Goal: Transaction & Acquisition: Purchase product/service

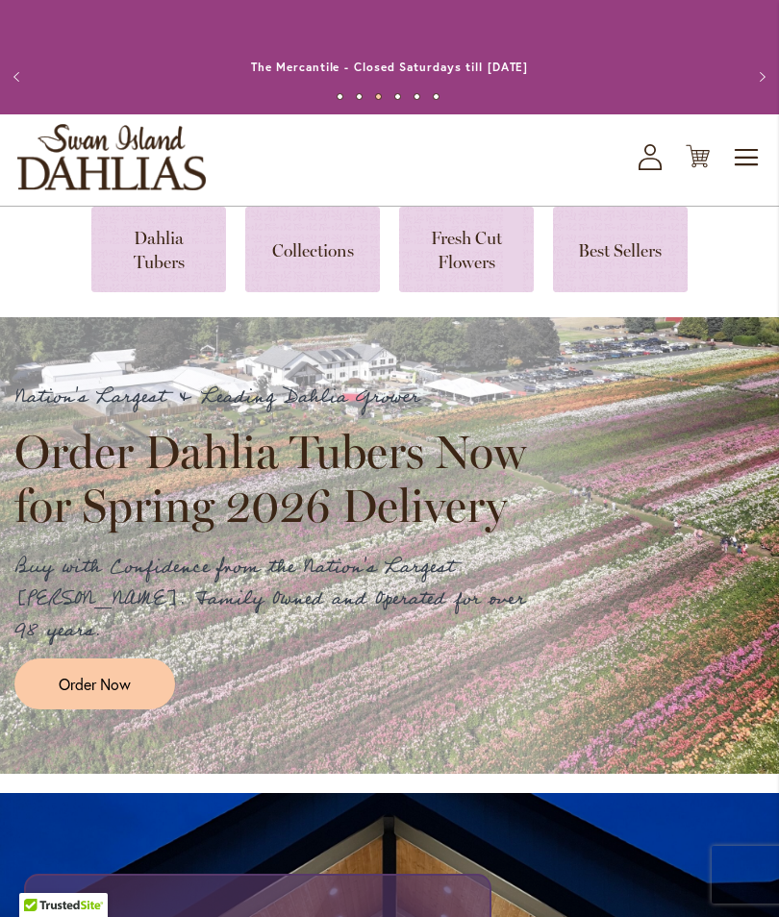
click at [191, 252] on link at bounding box center [158, 250] width 135 height 86
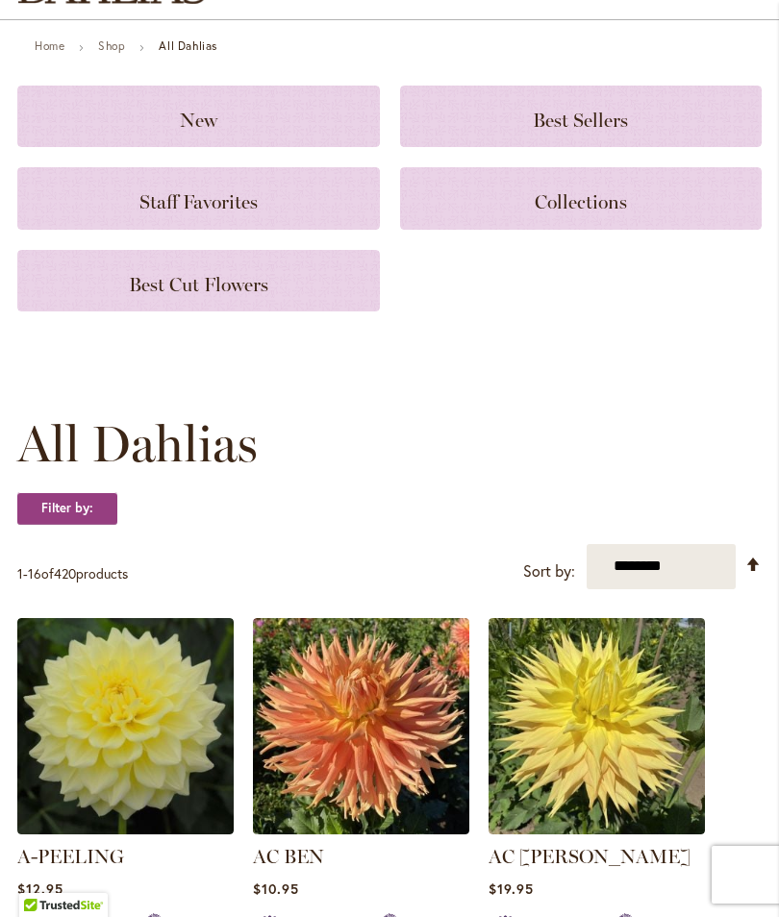
scroll to position [187, 0]
click at [680, 566] on select "**********" at bounding box center [661, 566] width 149 height 45
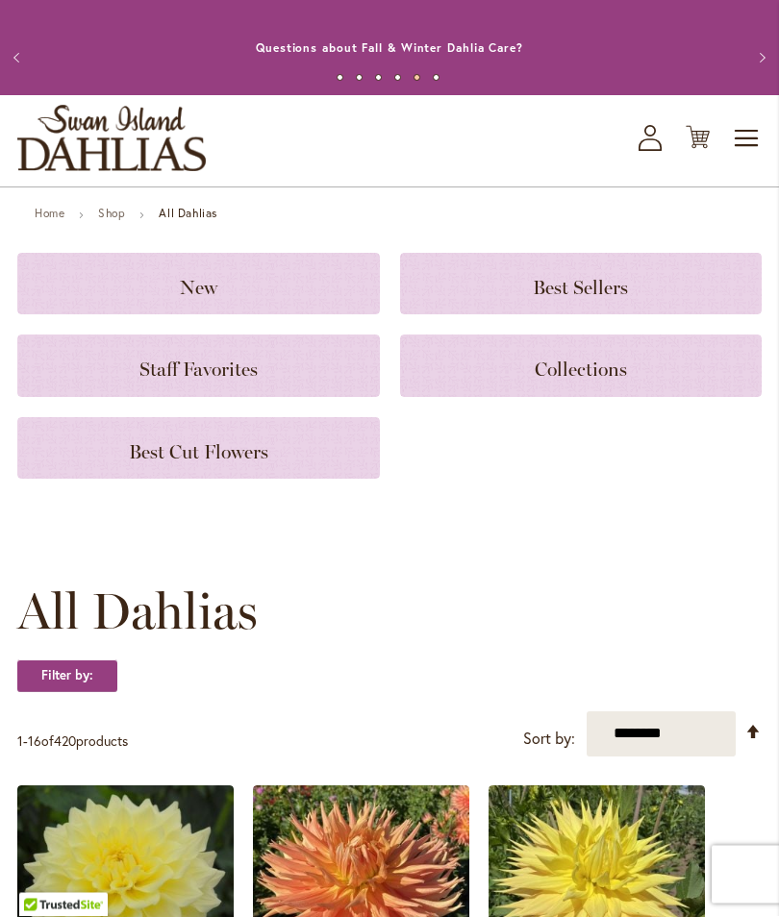
scroll to position [0, 0]
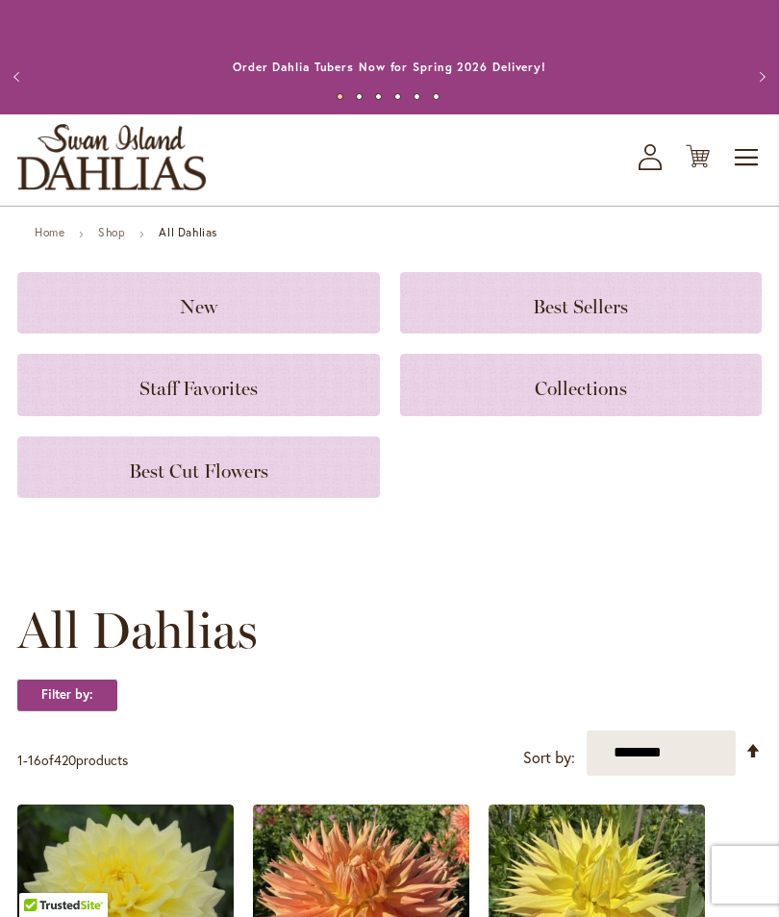
click at [116, 235] on link "Shop" at bounding box center [111, 232] width 27 height 14
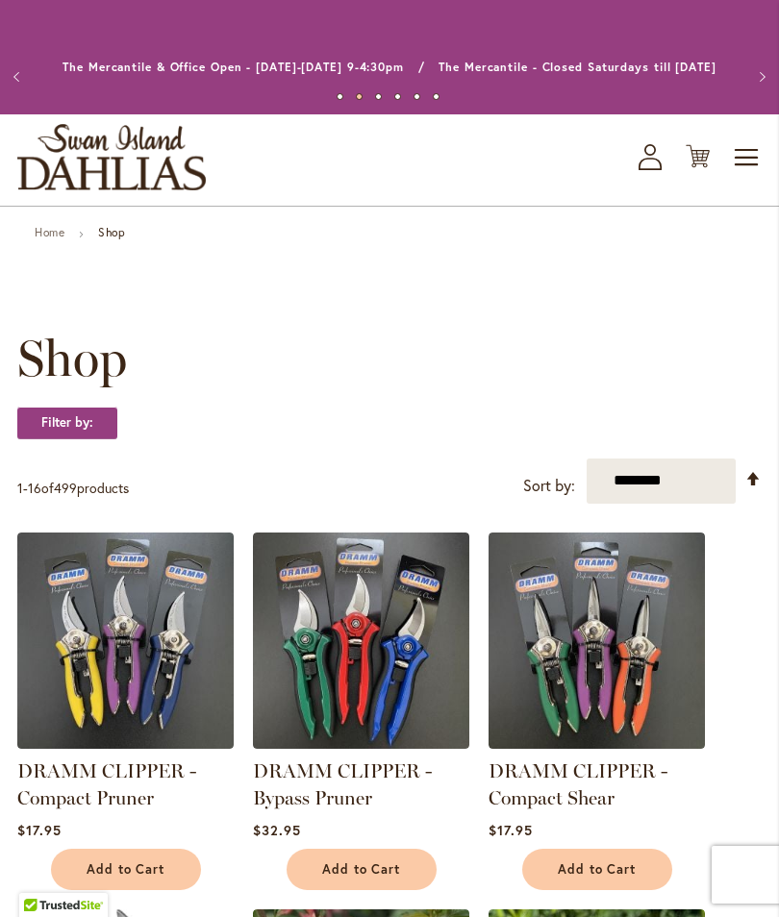
click at [742, 163] on span "Toggle Nav" at bounding box center [747, 157] width 29 height 38
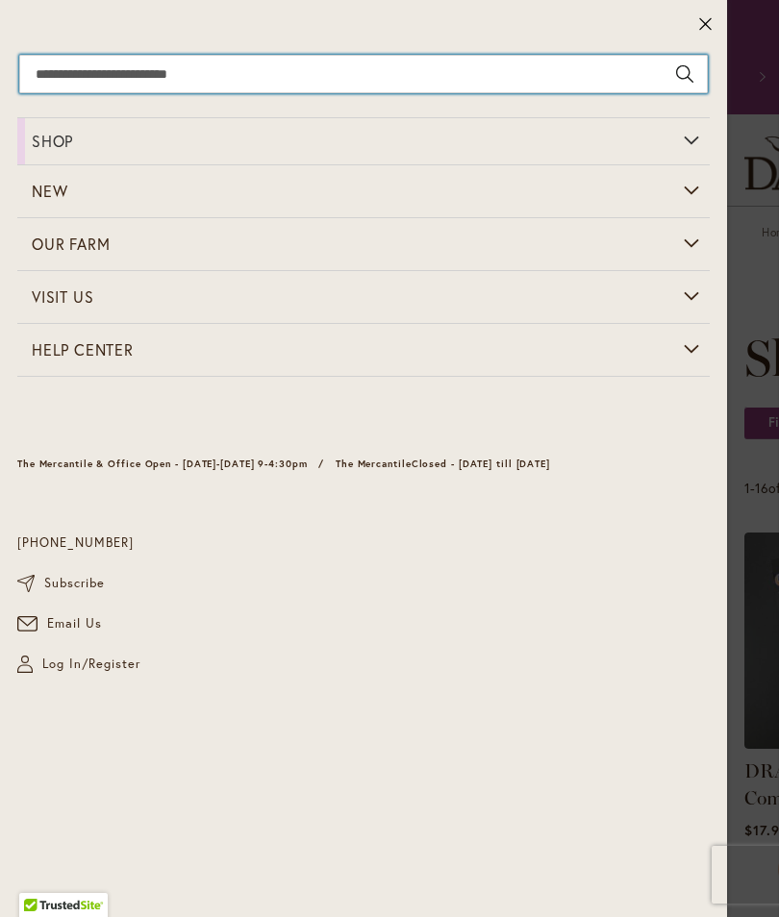
click at [202, 80] on input "Search" at bounding box center [363, 74] width 688 height 38
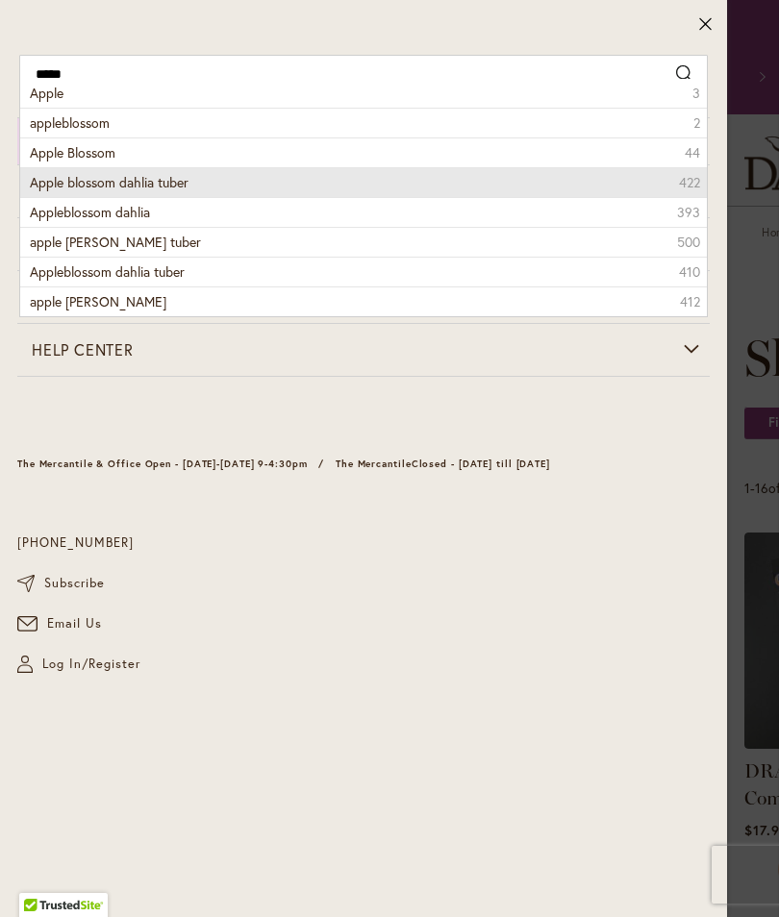
click at [102, 167] on li "Apple blossom dahlia tuber 422" at bounding box center [363, 182] width 687 height 30
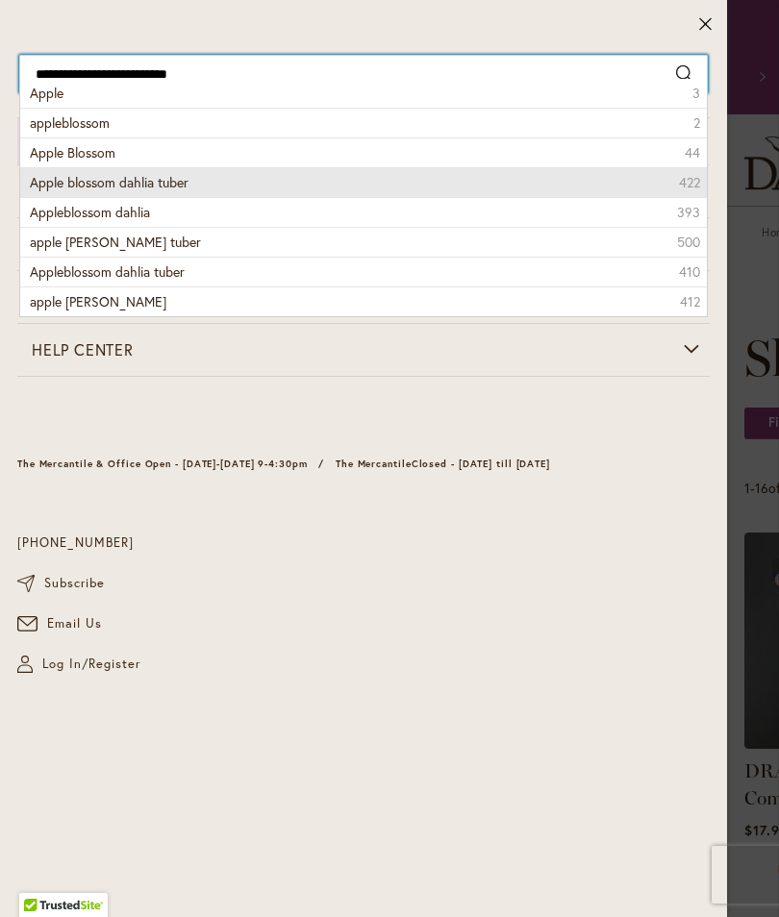
type input "**********"
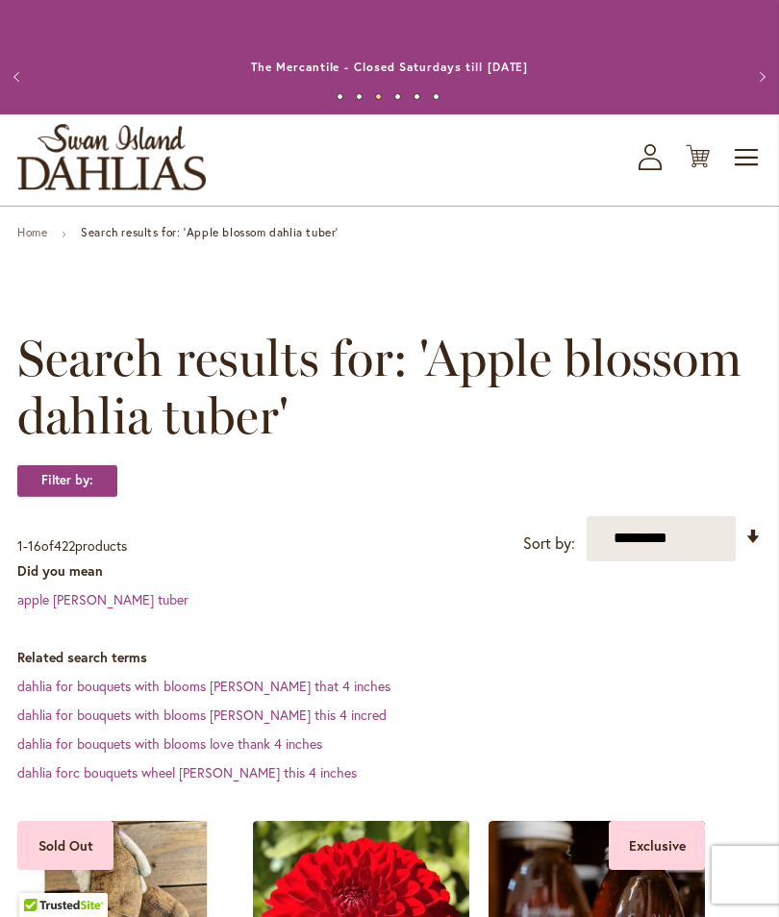
click at [149, 597] on link "apple bloom dahlia tuber" at bounding box center [102, 599] width 171 height 18
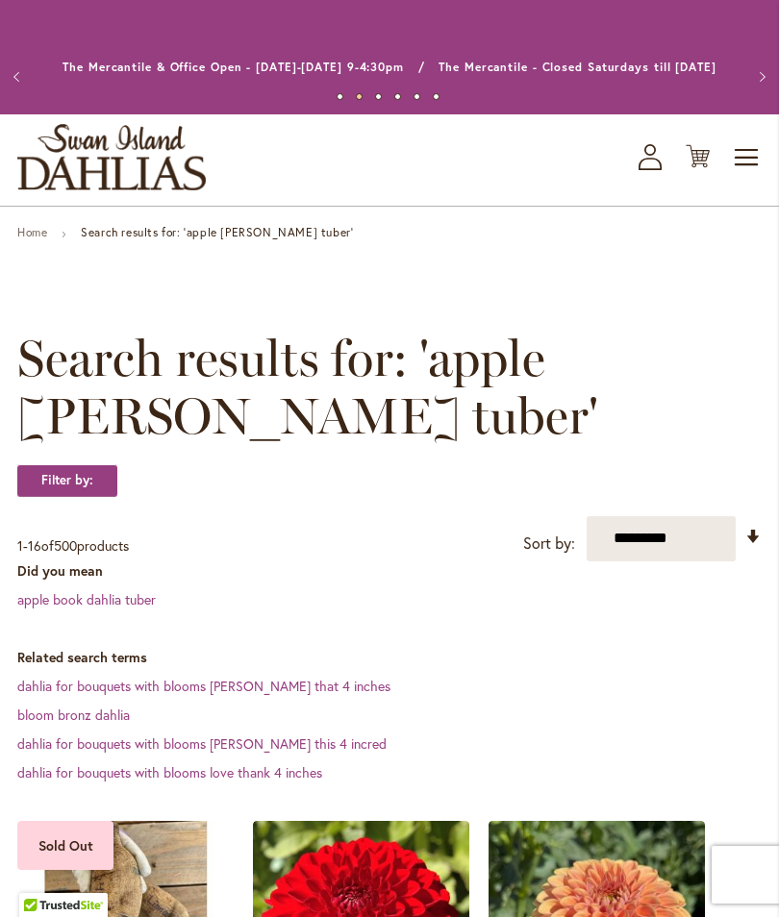
click at [285, 737] on link "dahlia for bouquets with blooms [PERSON_NAME] this 4 incred" at bounding box center [201, 744] width 369 height 18
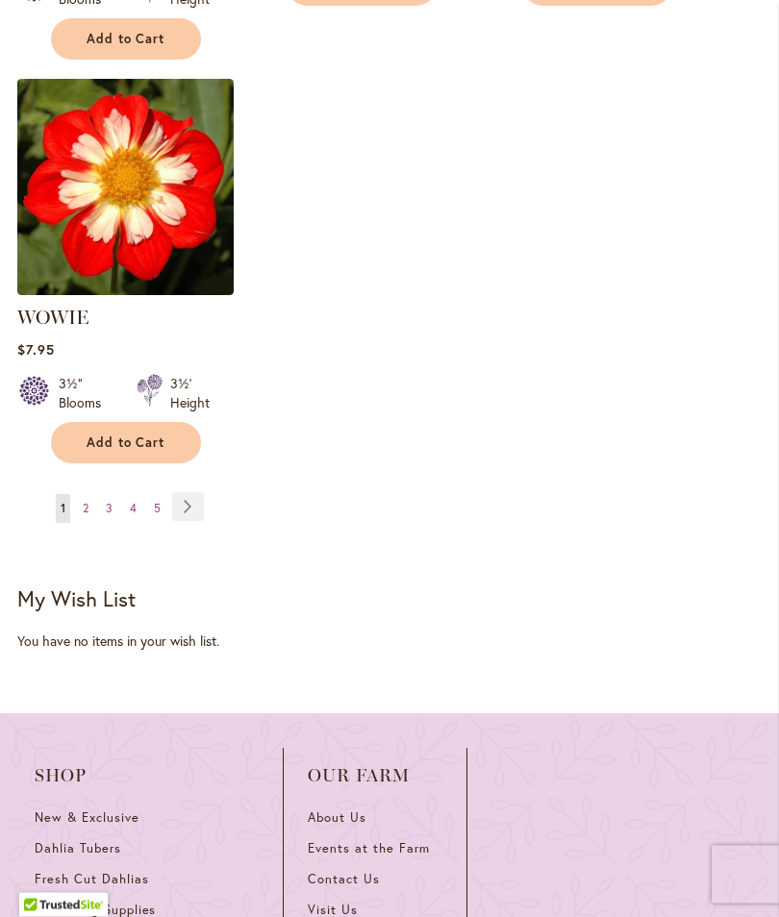
scroll to position [2902, 0]
click at [198, 492] on link "Page Next" at bounding box center [188, 506] width 32 height 29
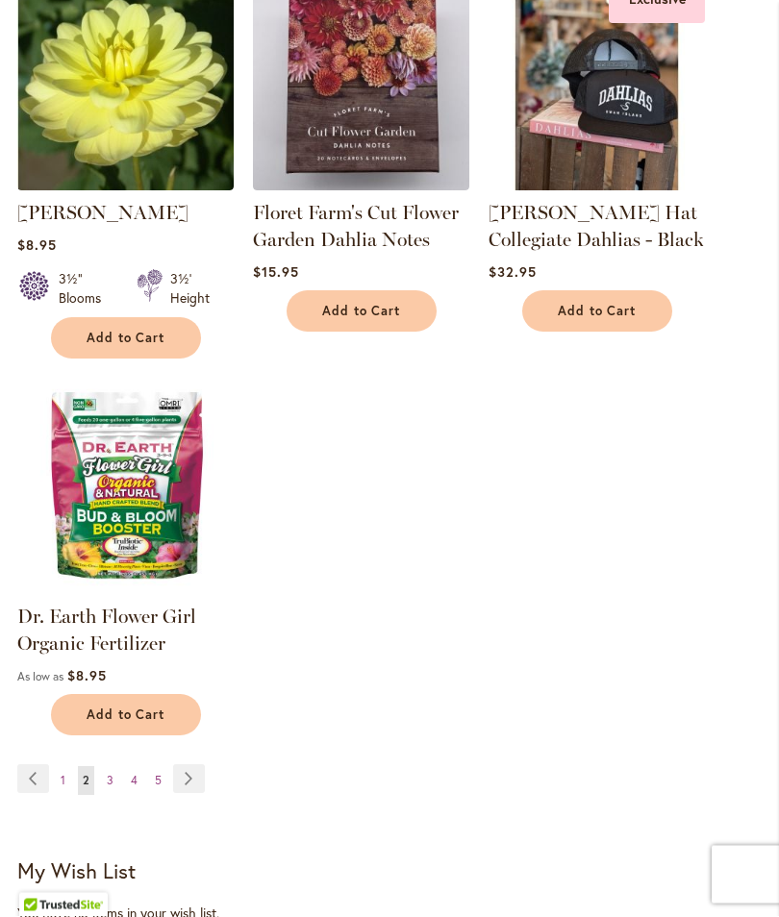
scroll to position [2569, 0]
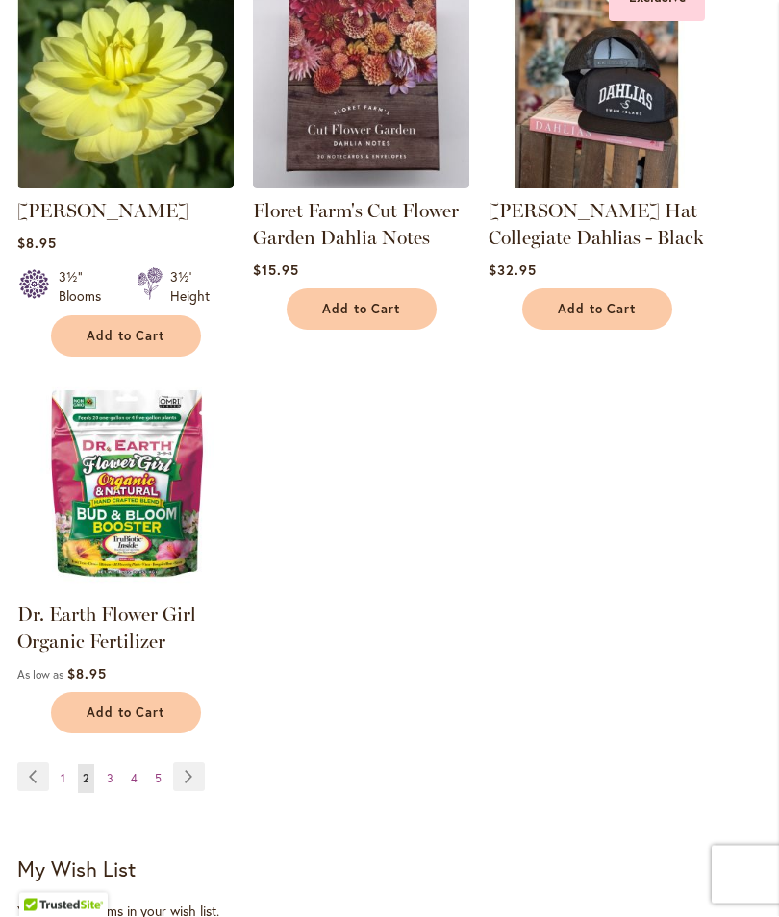
click at [131, 774] on span "4" at bounding box center [134, 779] width 7 height 14
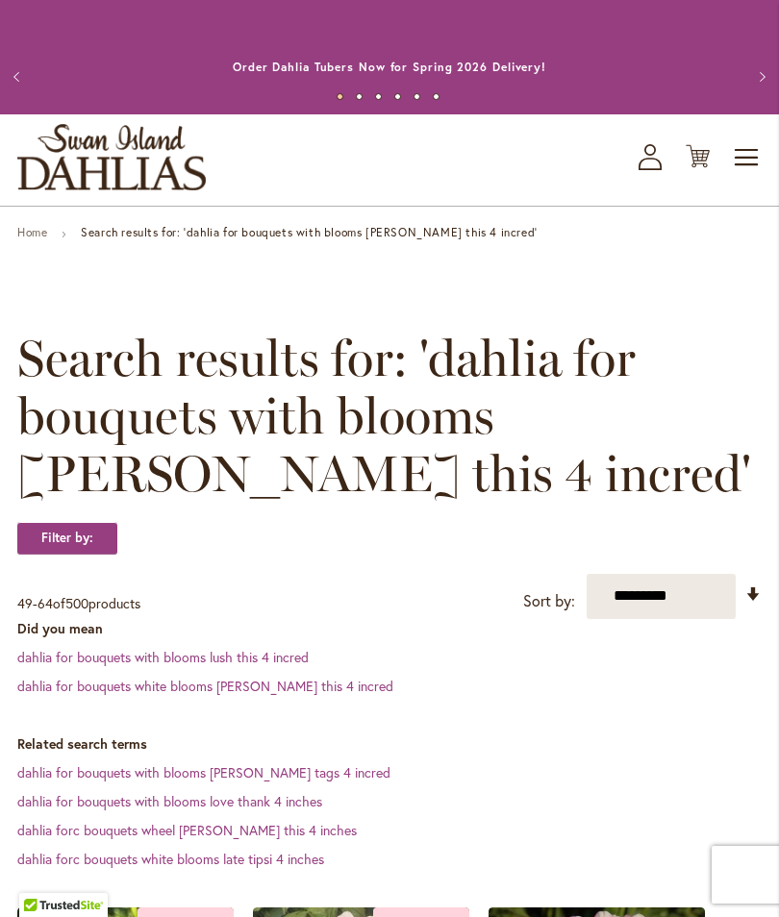
click at [46, 234] on link "Home" at bounding box center [32, 232] width 30 height 14
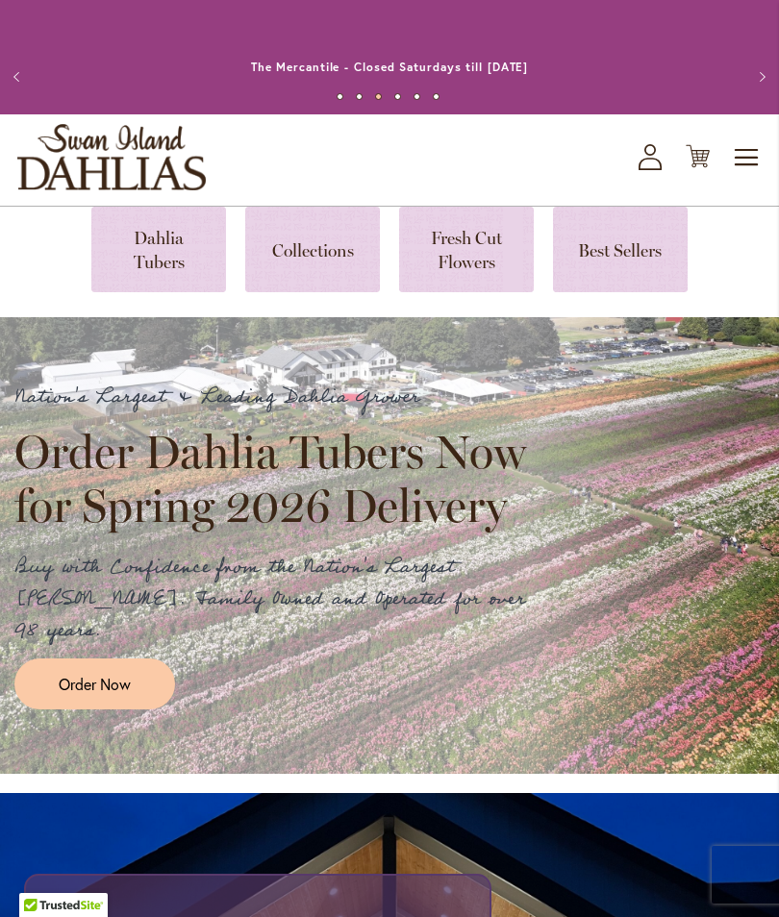
click at [151, 659] on link "Order Now" at bounding box center [94, 684] width 161 height 51
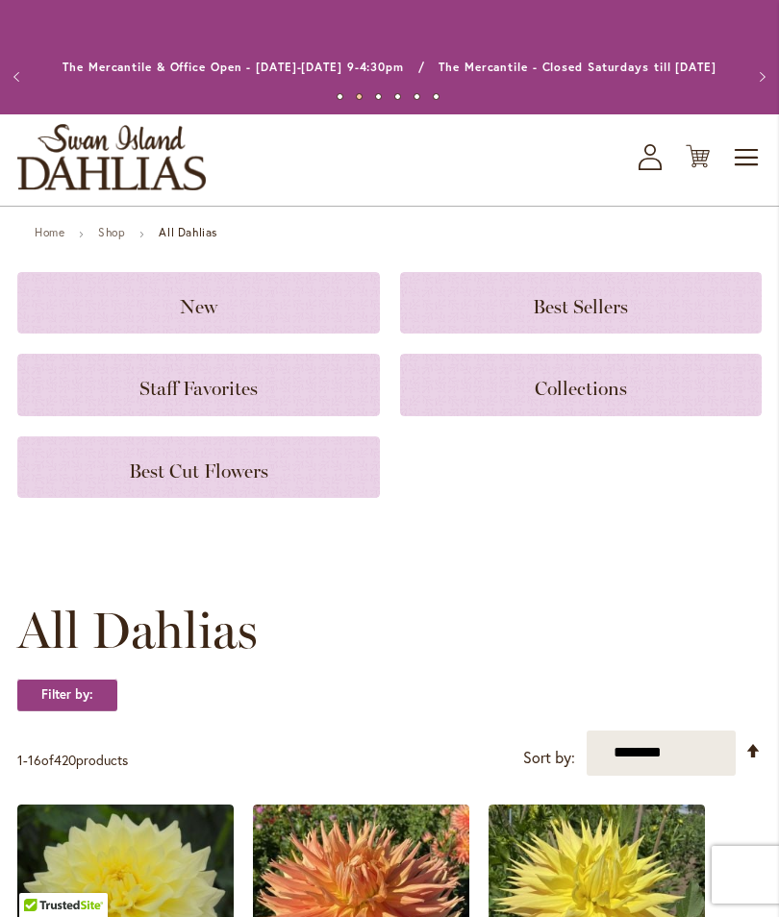
click at [313, 463] on h3 "Best Cut Flowers" at bounding box center [198, 467] width 316 height 21
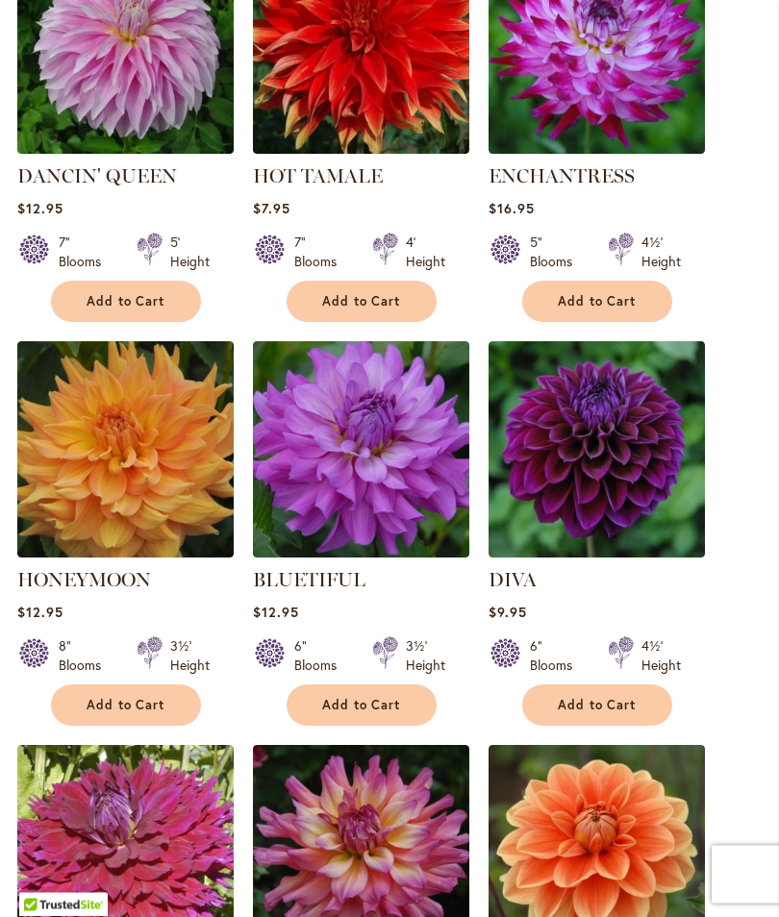
scroll to position [1430, 0]
click at [588, 705] on span "Add to Cart" at bounding box center [597, 705] width 79 height 16
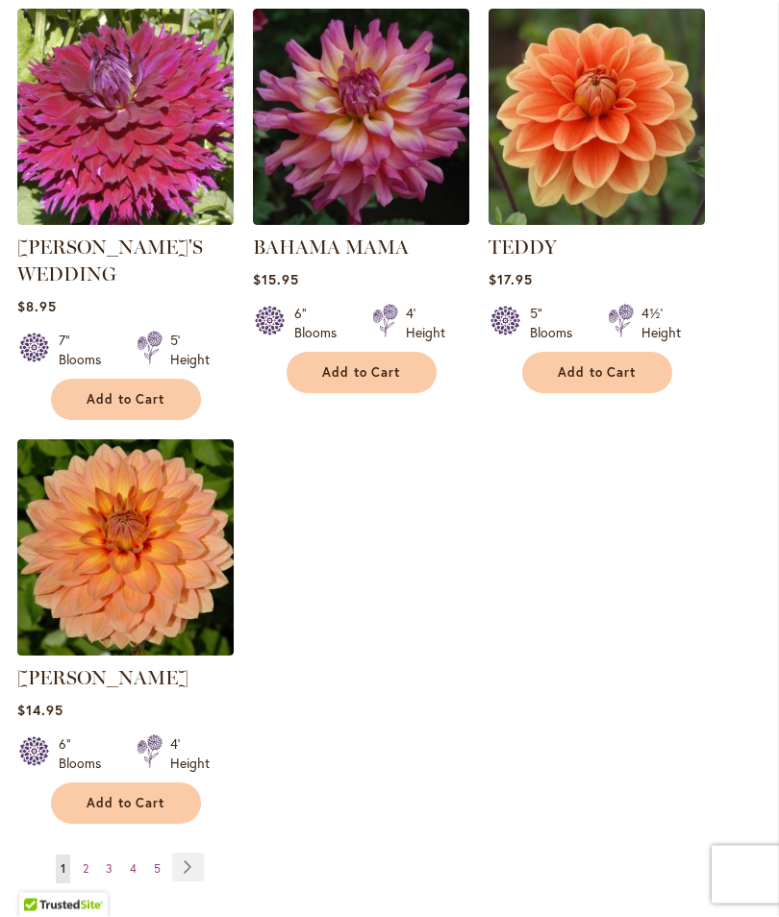
scroll to position [2218, 0]
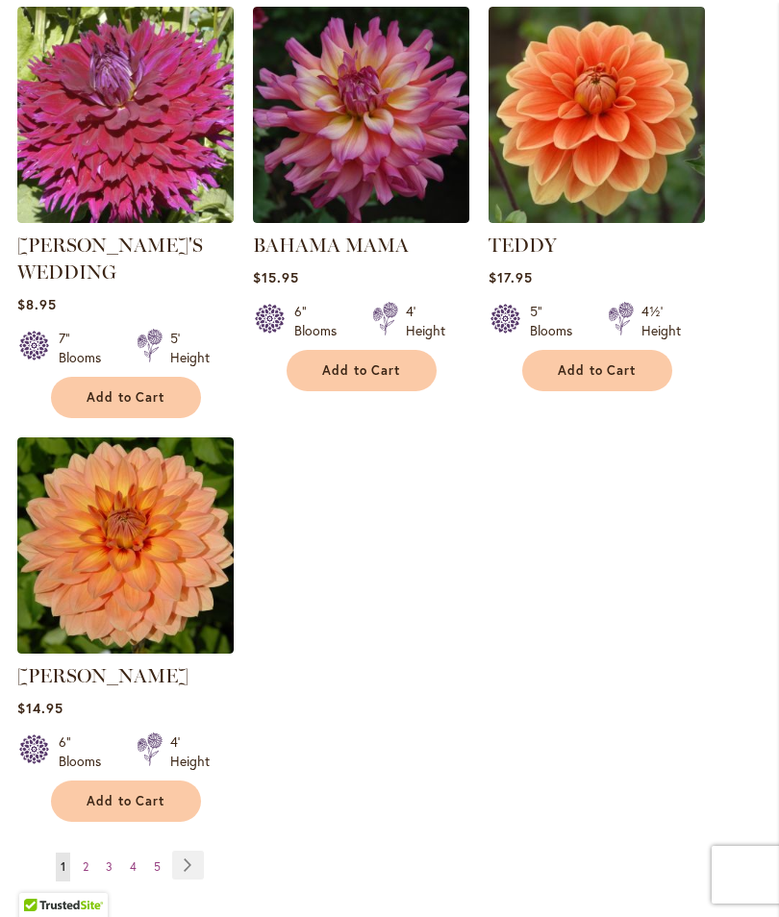
click at [188, 851] on link "Page Next" at bounding box center [188, 865] width 32 height 29
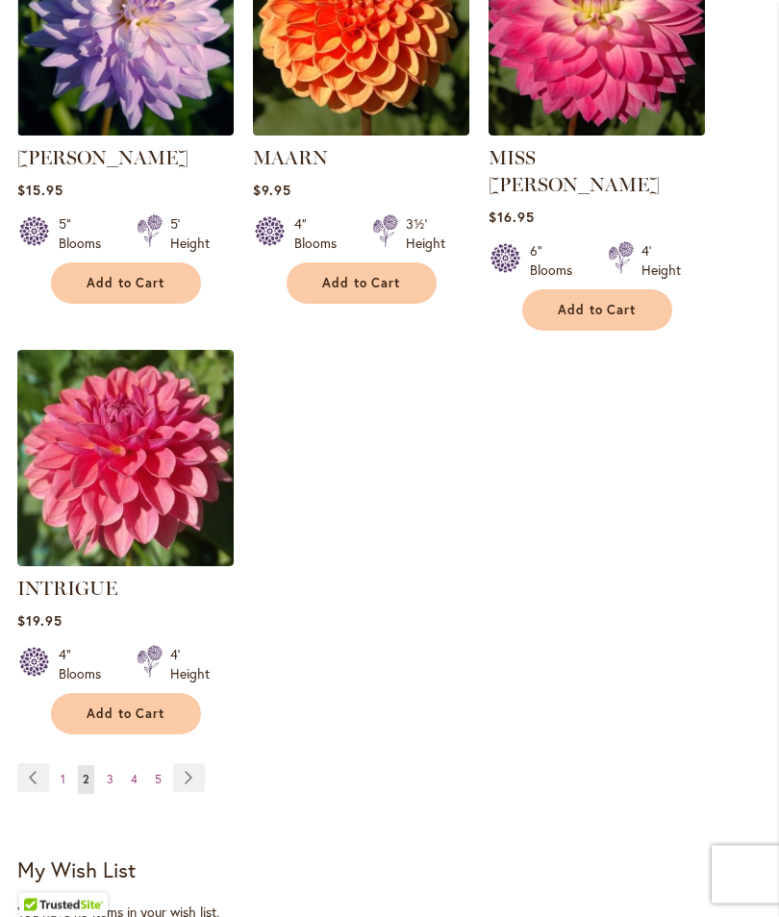
scroll to position [2229, 0]
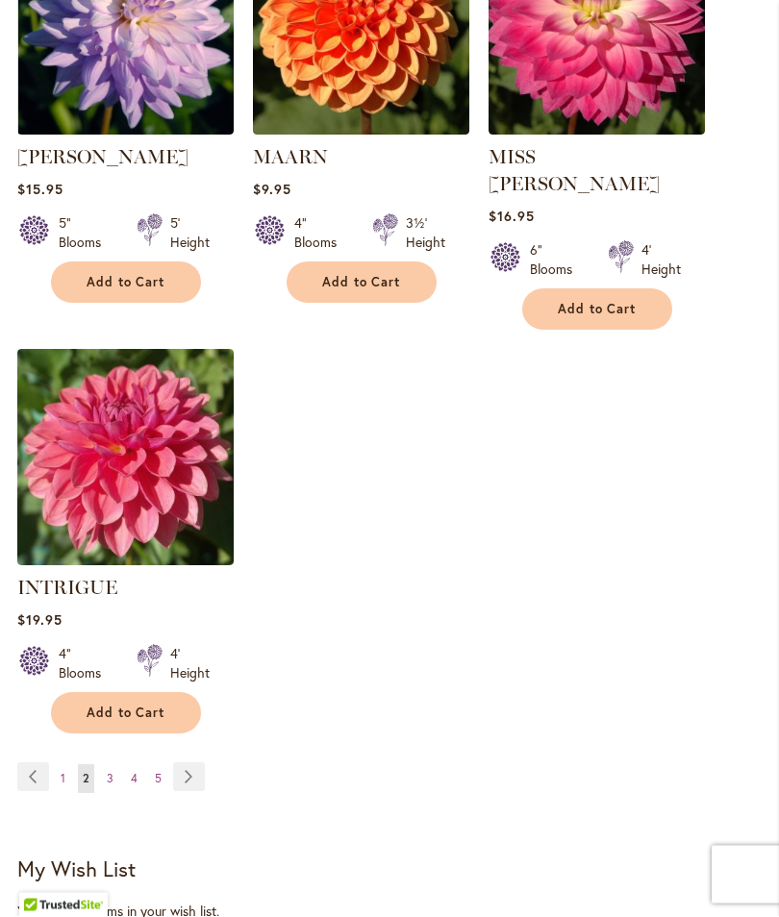
click at [183, 763] on link "Page Next" at bounding box center [189, 777] width 32 height 29
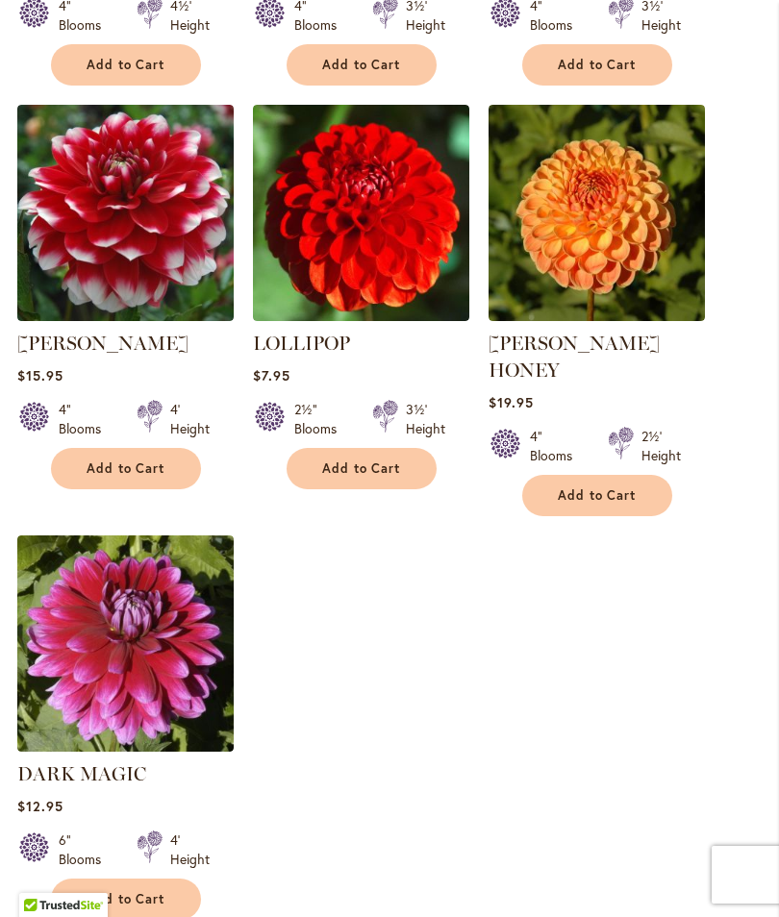
scroll to position [2096, 0]
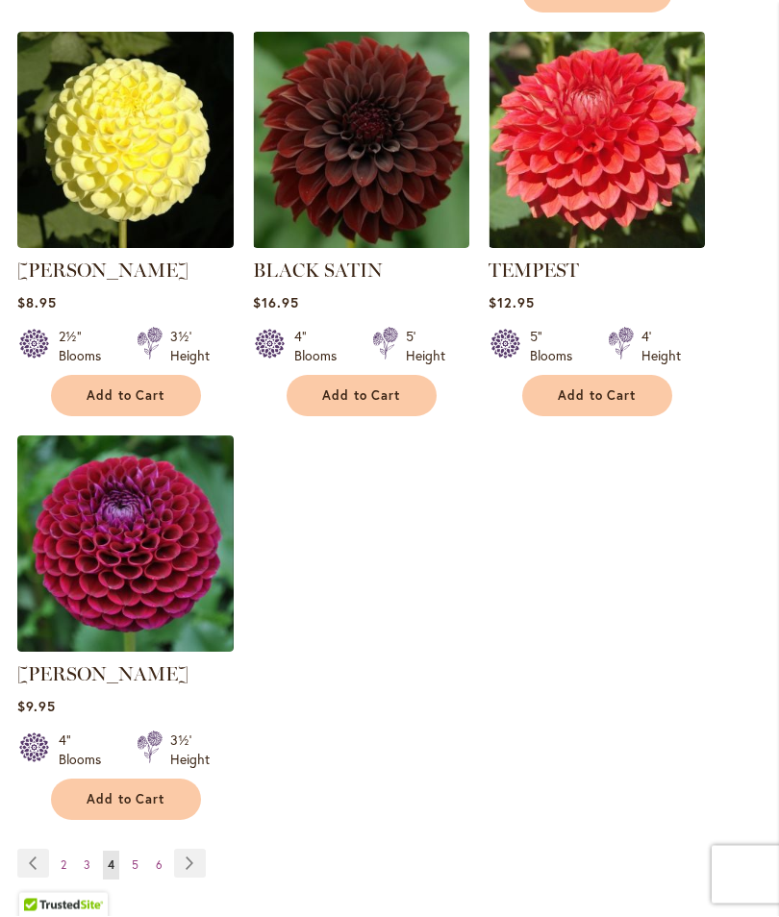
scroll to position [2197, 0]
click at [182, 849] on link "Page Next" at bounding box center [190, 863] width 32 height 29
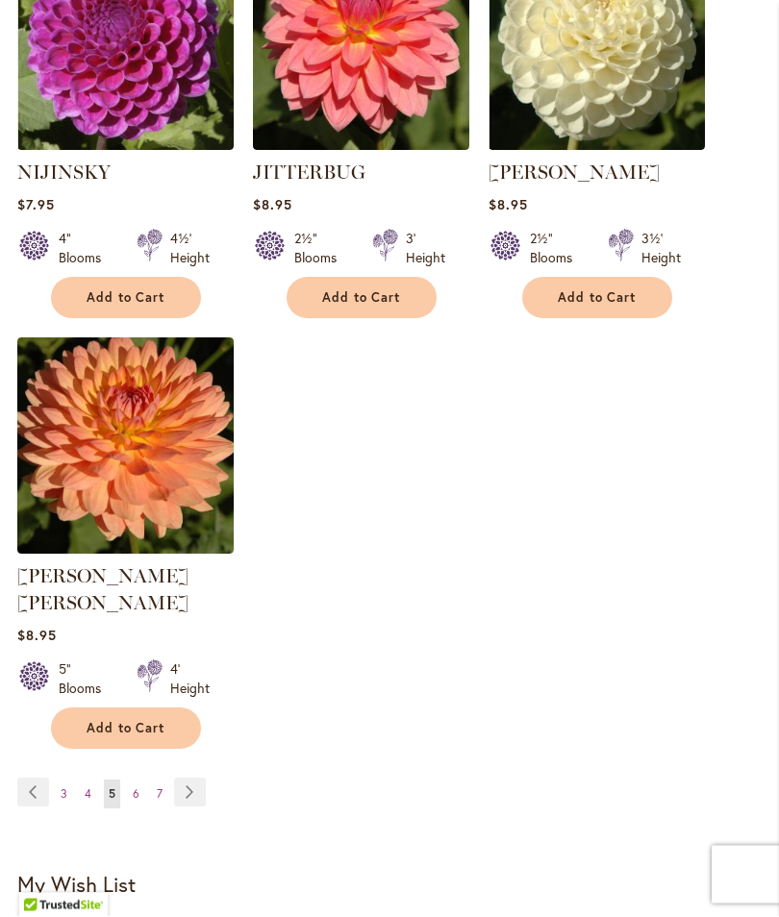
scroll to position [2215, 0]
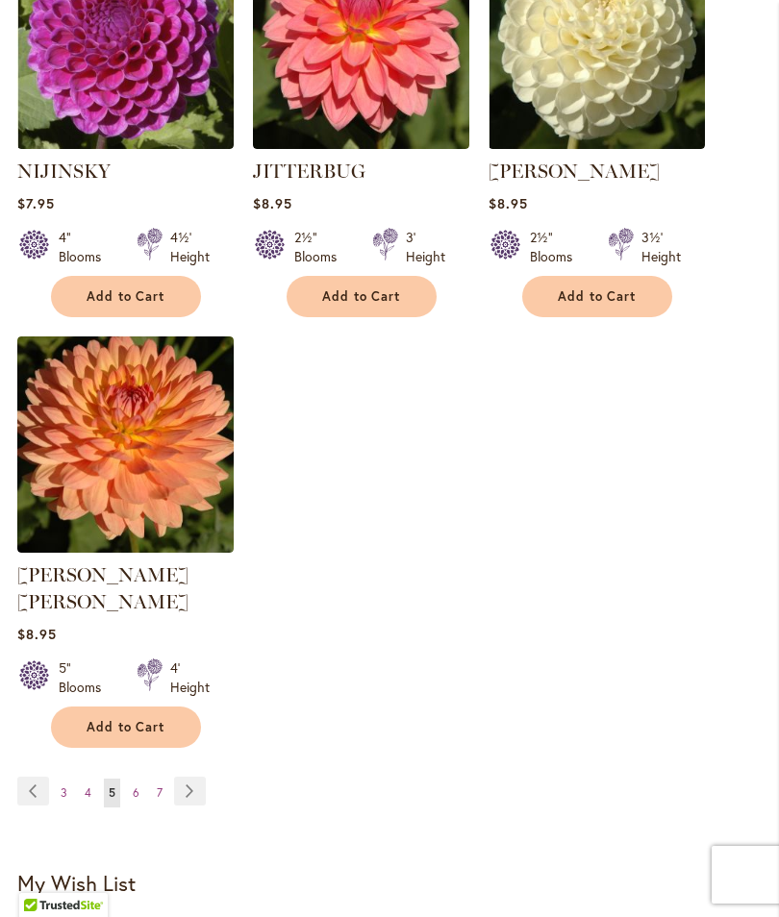
click at [181, 777] on link "Page Next" at bounding box center [190, 791] width 32 height 29
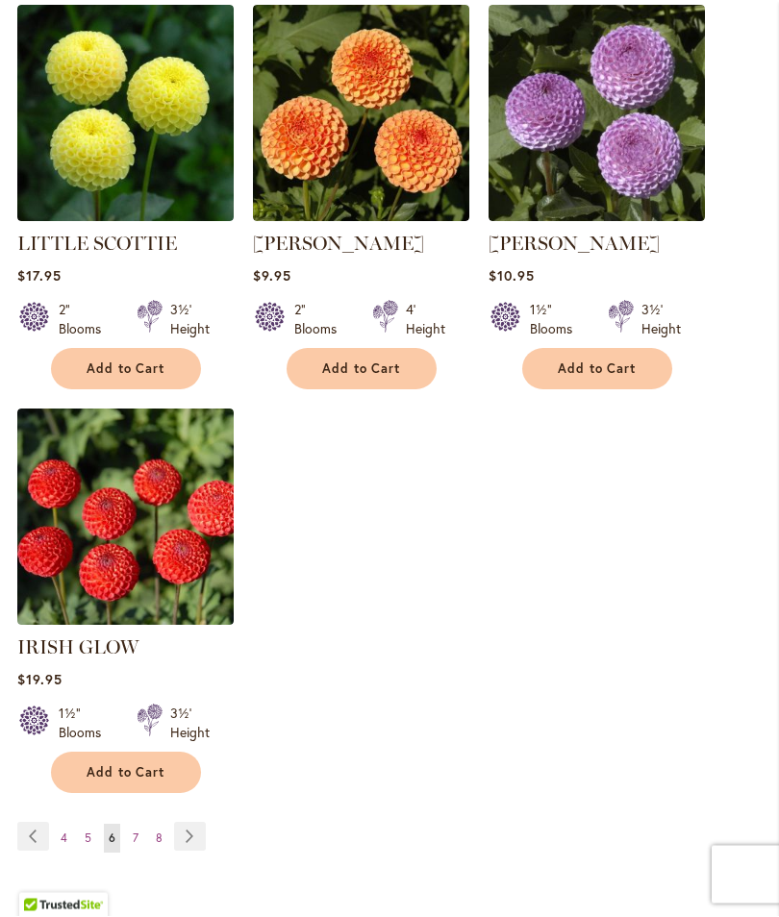
scroll to position [2251, 0]
click at [180, 822] on link "Page Next" at bounding box center [190, 836] width 32 height 29
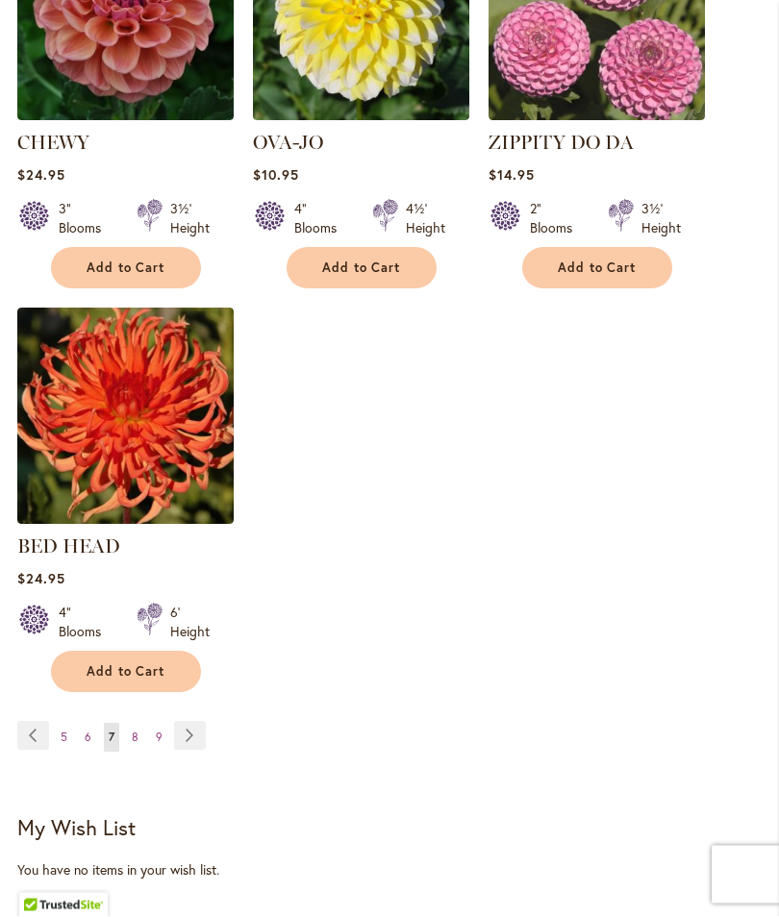
scroll to position [2274, 0]
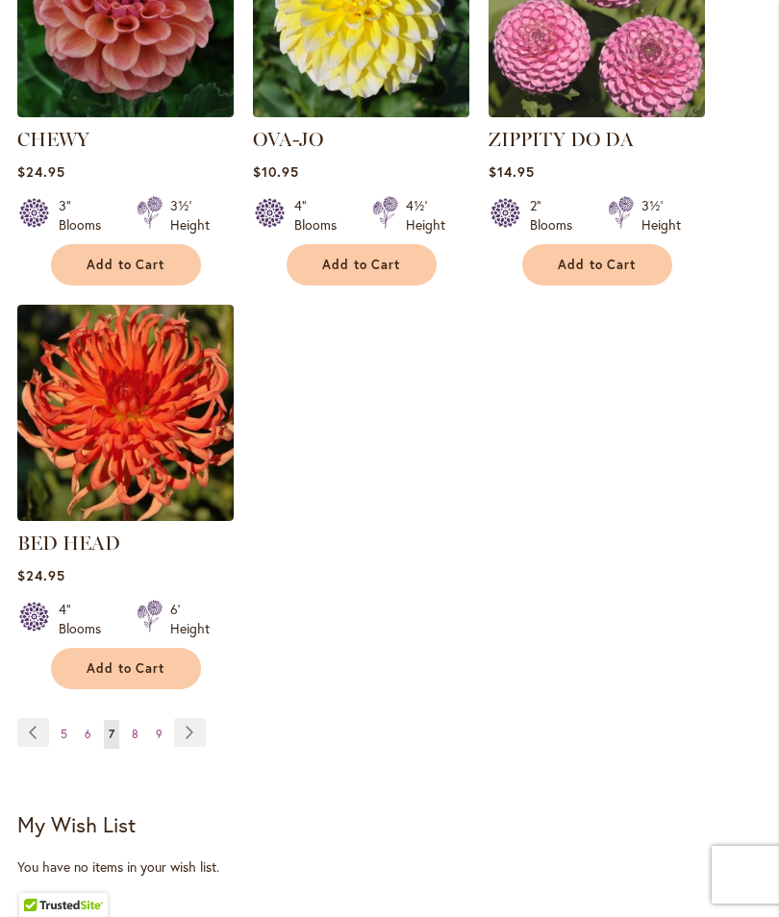
click at [186, 718] on link "Page Next" at bounding box center [190, 732] width 32 height 29
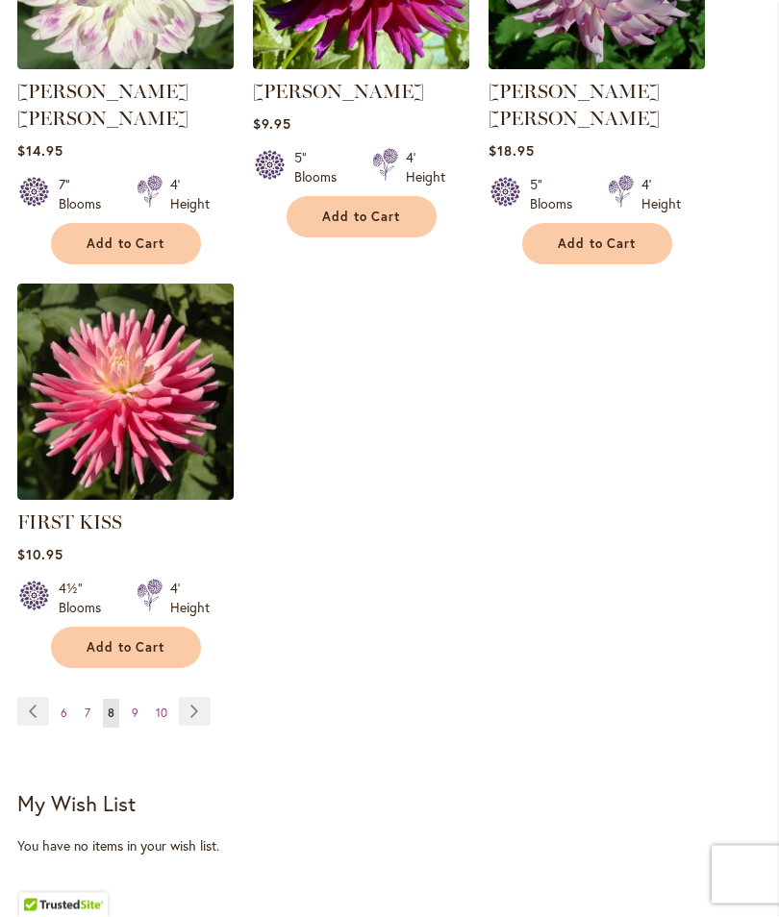
scroll to position [2322, 0]
click at [188, 697] on link "Page Next" at bounding box center [195, 711] width 32 height 29
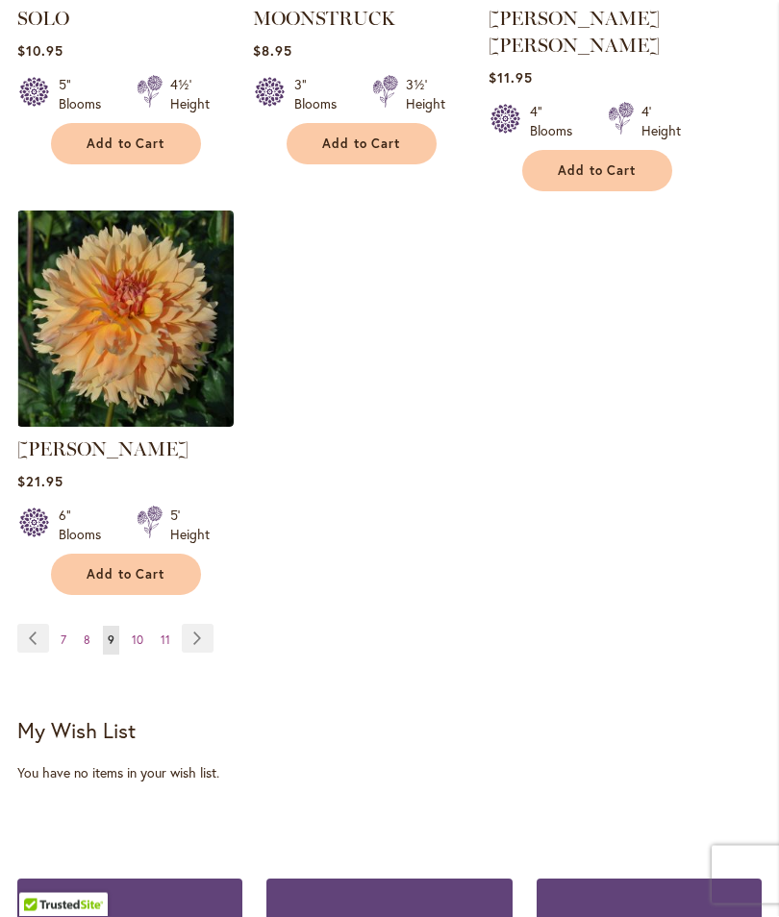
scroll to position [2426, 0]
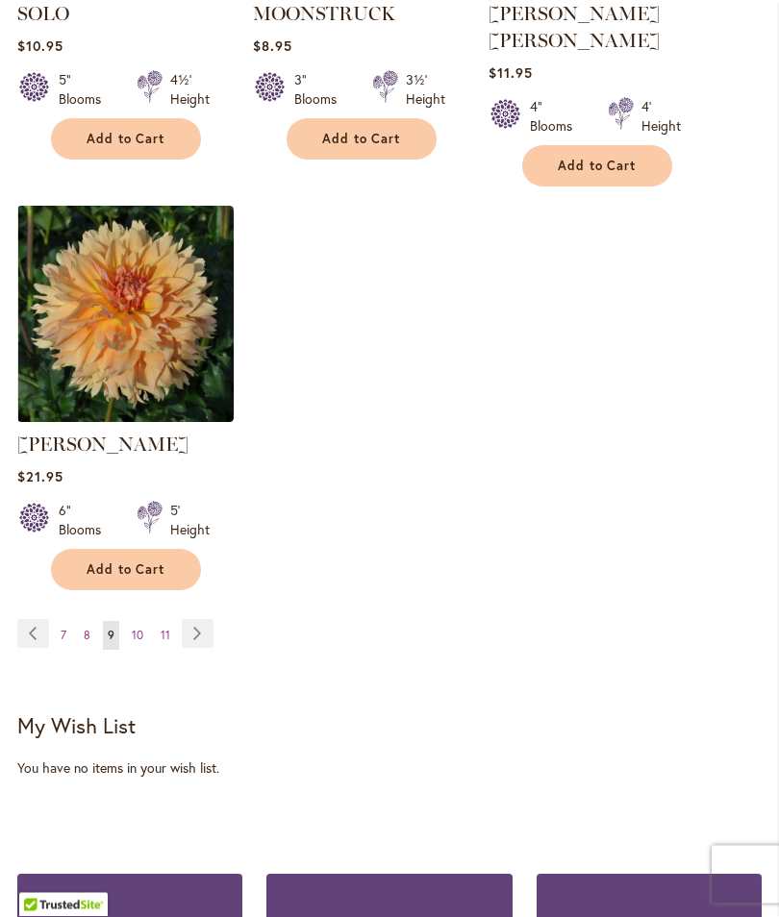
click at [194, 620] on link "Page Next" at bounding box center [198, 634] width 32 height 29
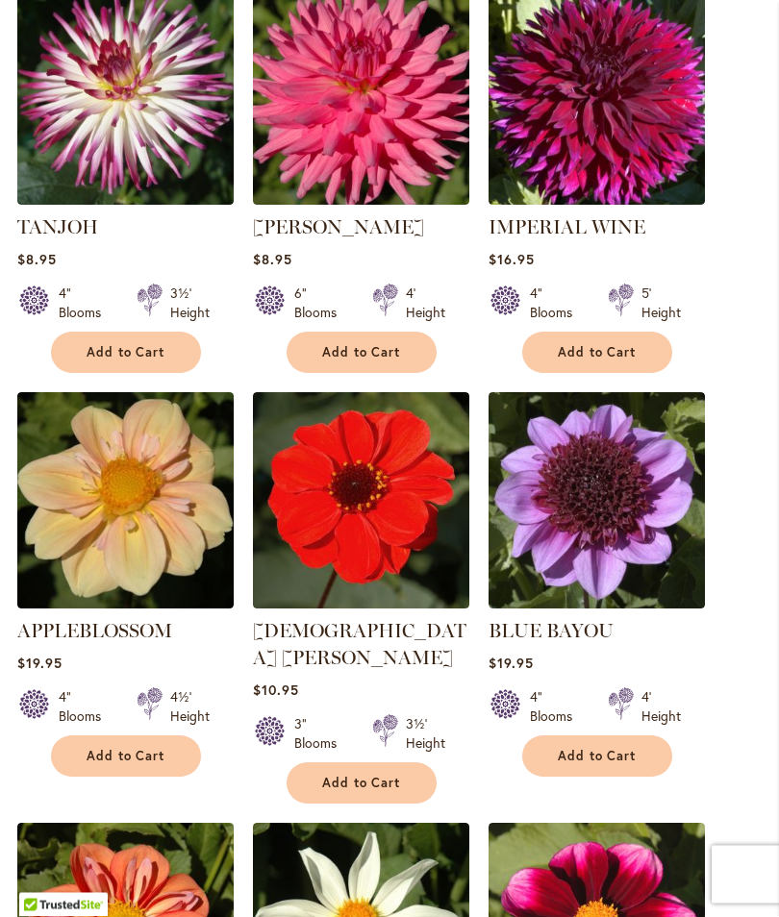
scroll to position [545, 0]
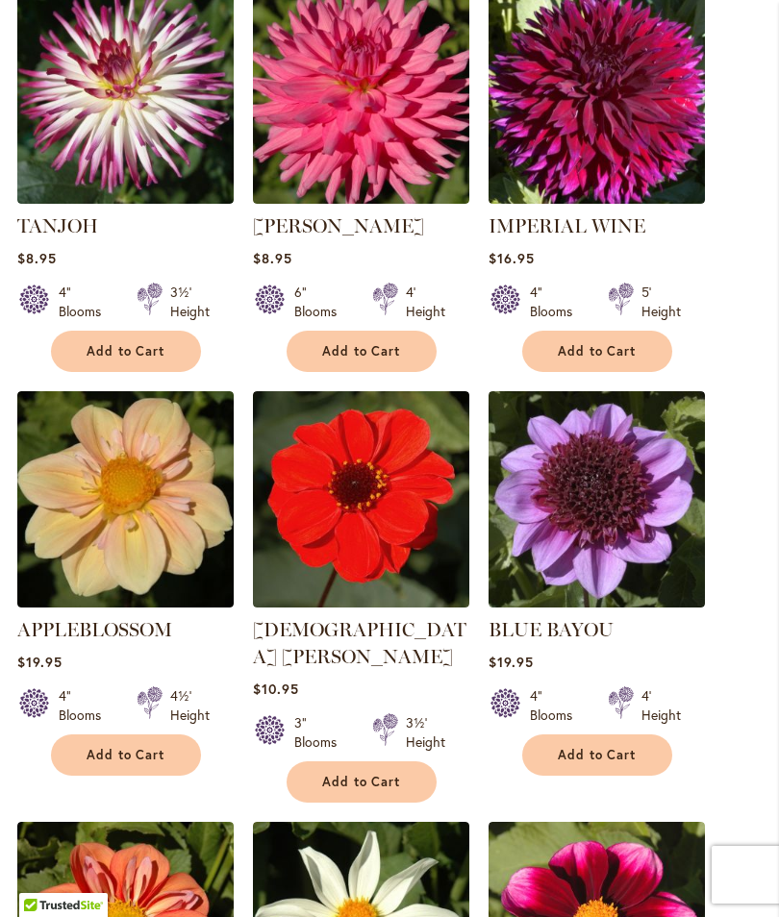
click at [104, 755] on span "Add to Cart" at bounding box center [126, 755] width 79 height 16
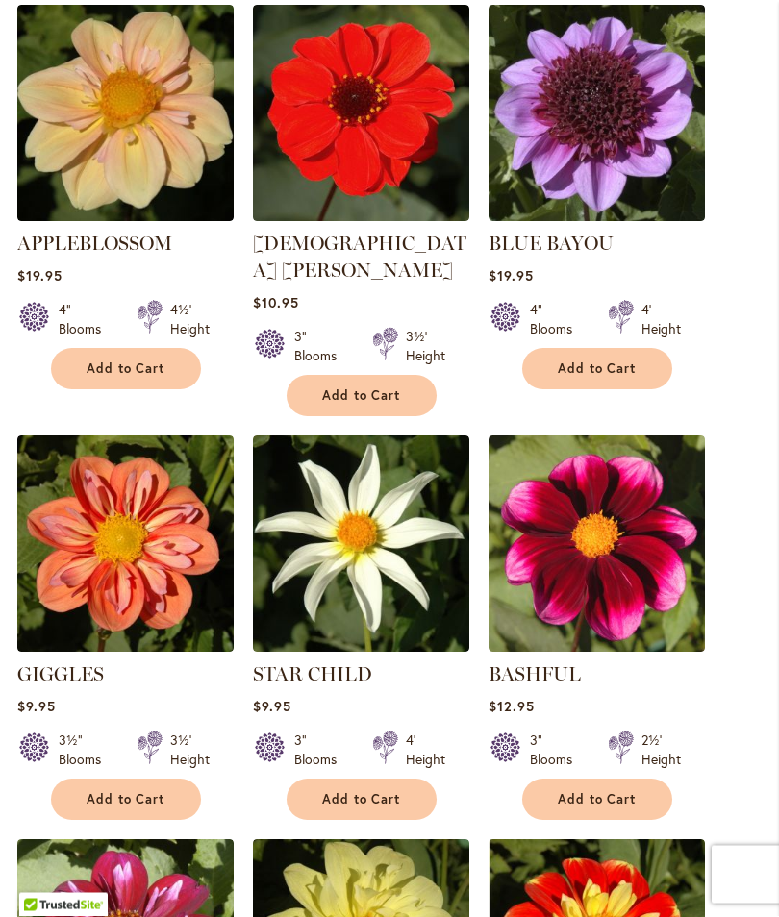
scroll to position [982, 0]
click at [106, 784] on button "Add to Cart" at bounding box center [126, 799] width 150 height 41
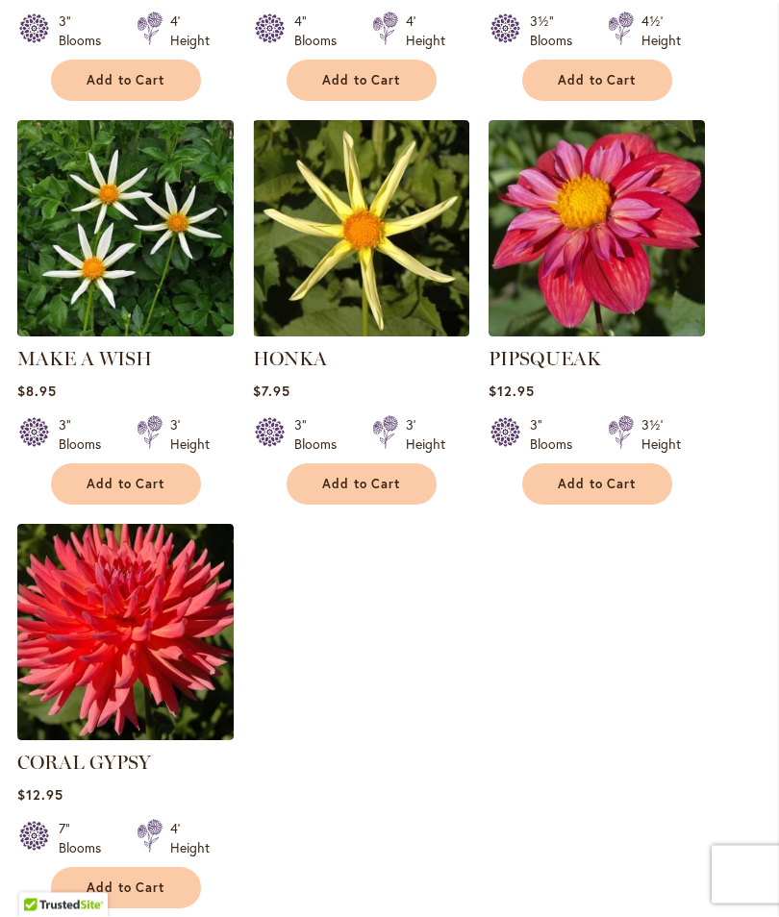
scroll to position [2107, 0]
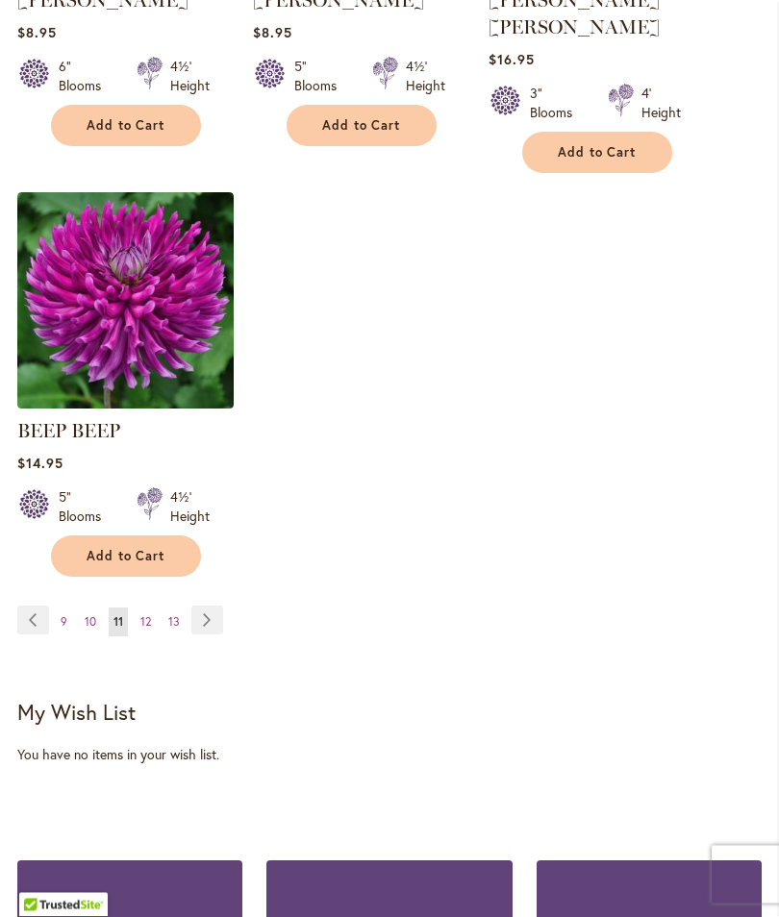
scroll to position [2472, 0]
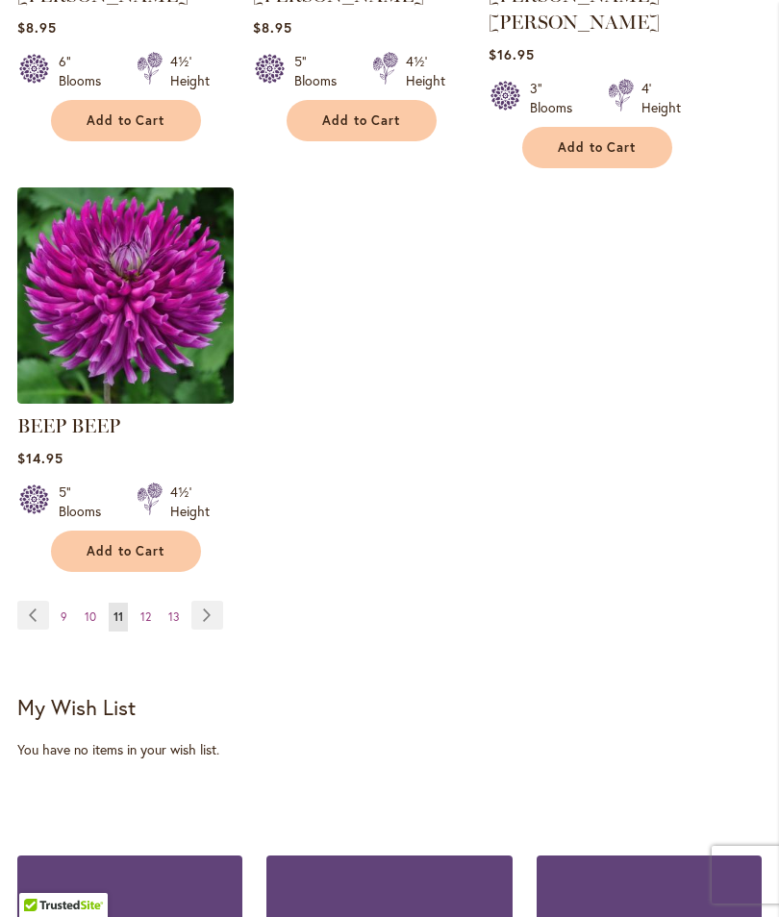
click at [196, 601] on link "Page Next" at bounding box center [207, 615] width 32 height 29
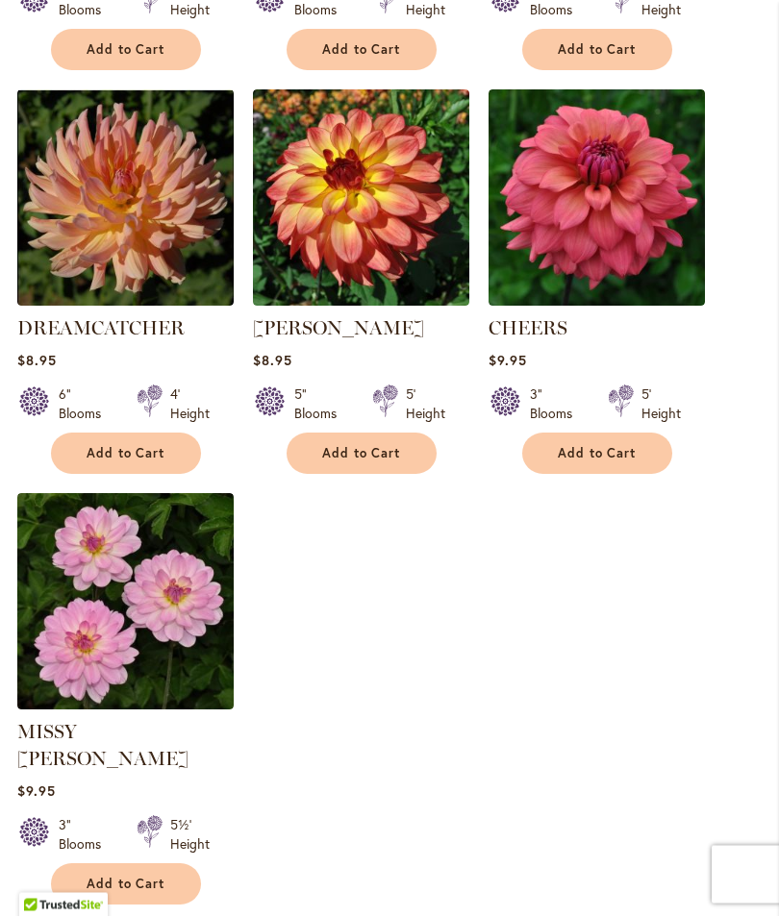
scroll to position [2061, 0]
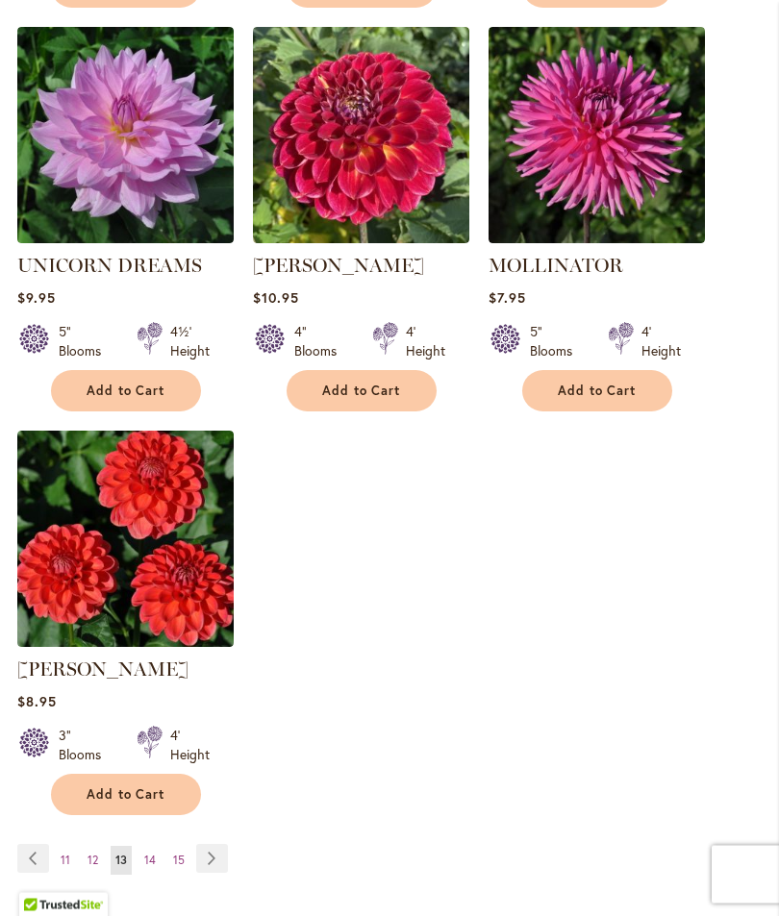
scroll to position [2178, 0]
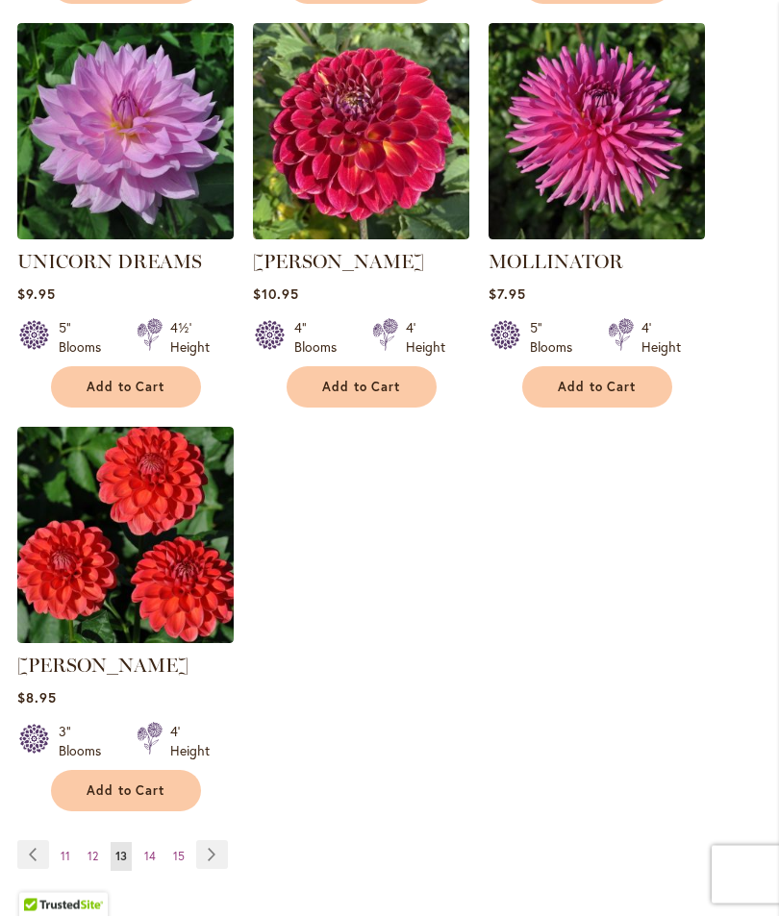
click at [210, 841] on link "Page Next" at bounding box center [212, 855] width 32 height 29
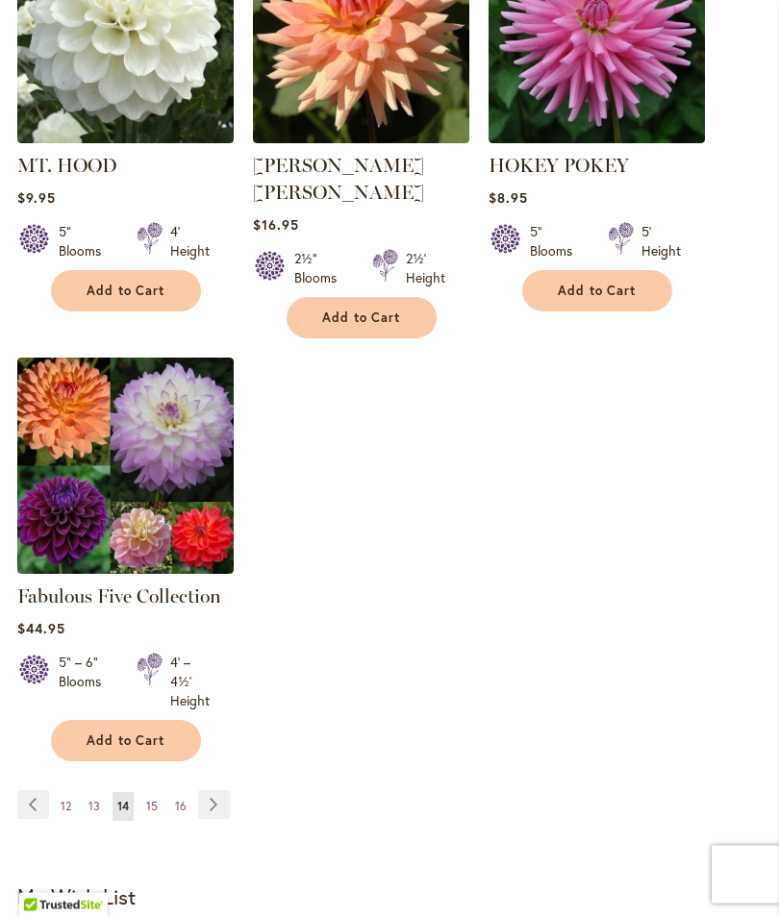
scroll to position [2248, 0]
click at [205, 790] on link "Page Next" at bounding box center [214, 804] width 32 height 29
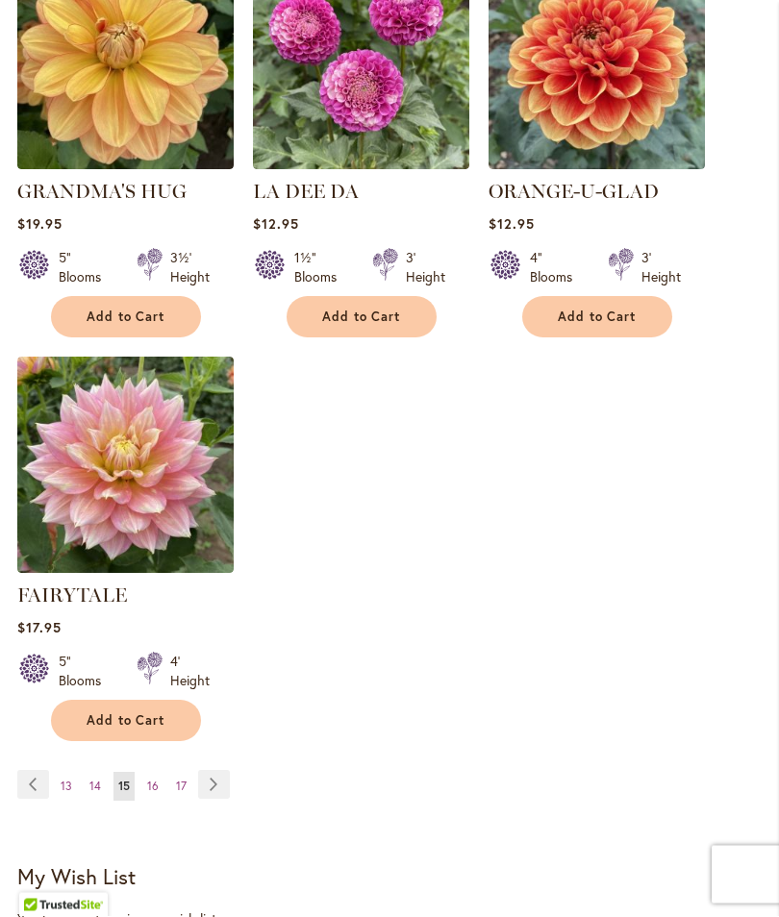
scroll to position [2269, 0]
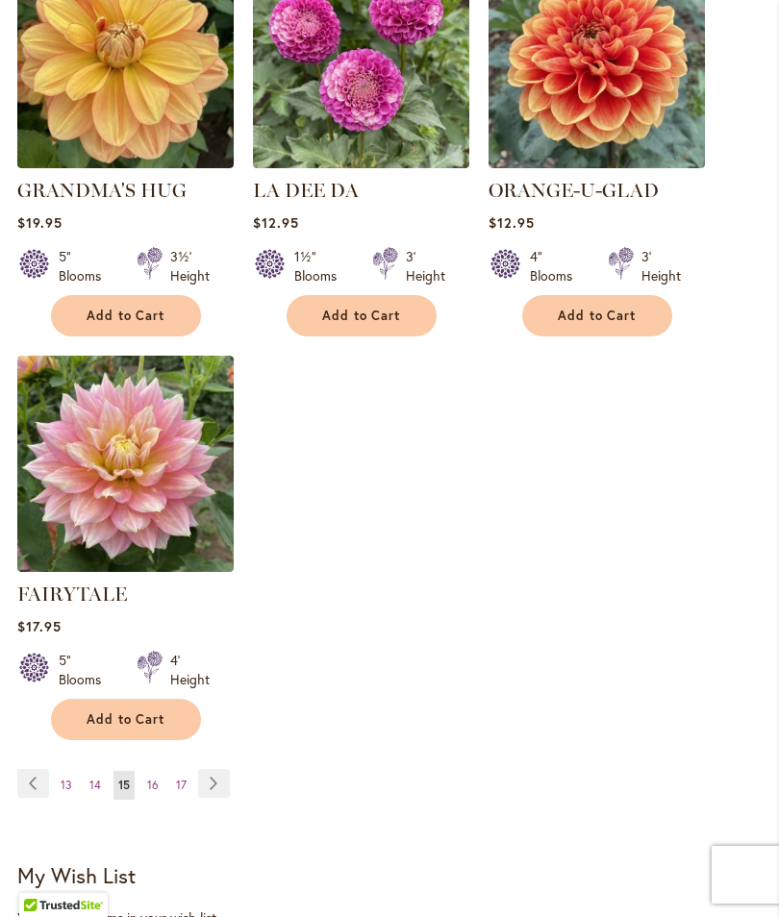
click at [200, 784] on link "Page Next" at bounding box center [214, 783] width 32 height 29
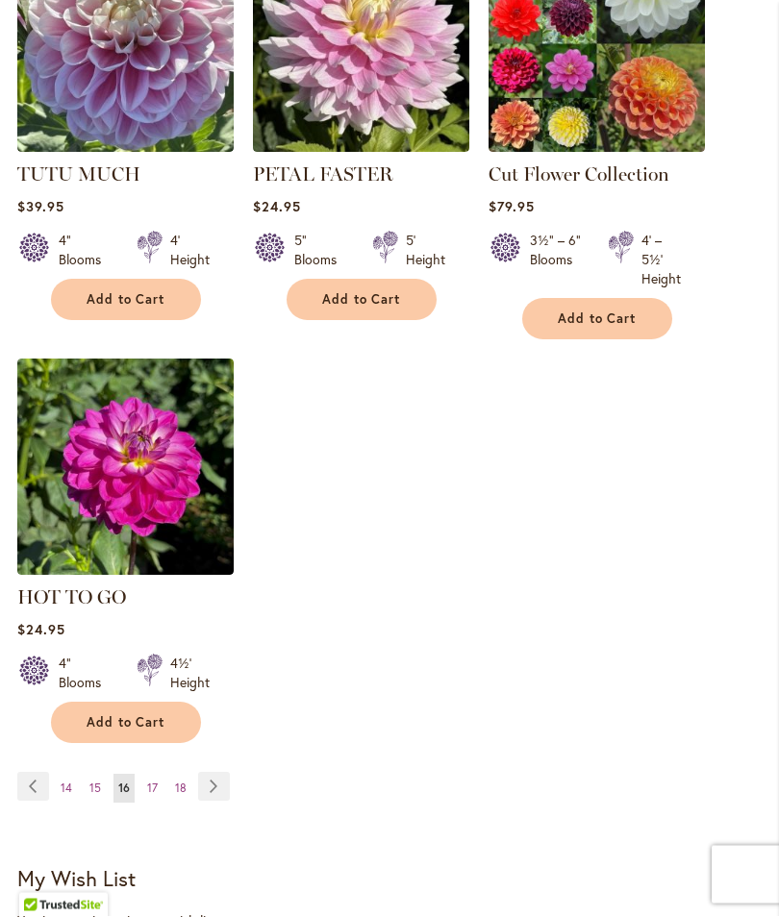
scroll to position [2287, 0]
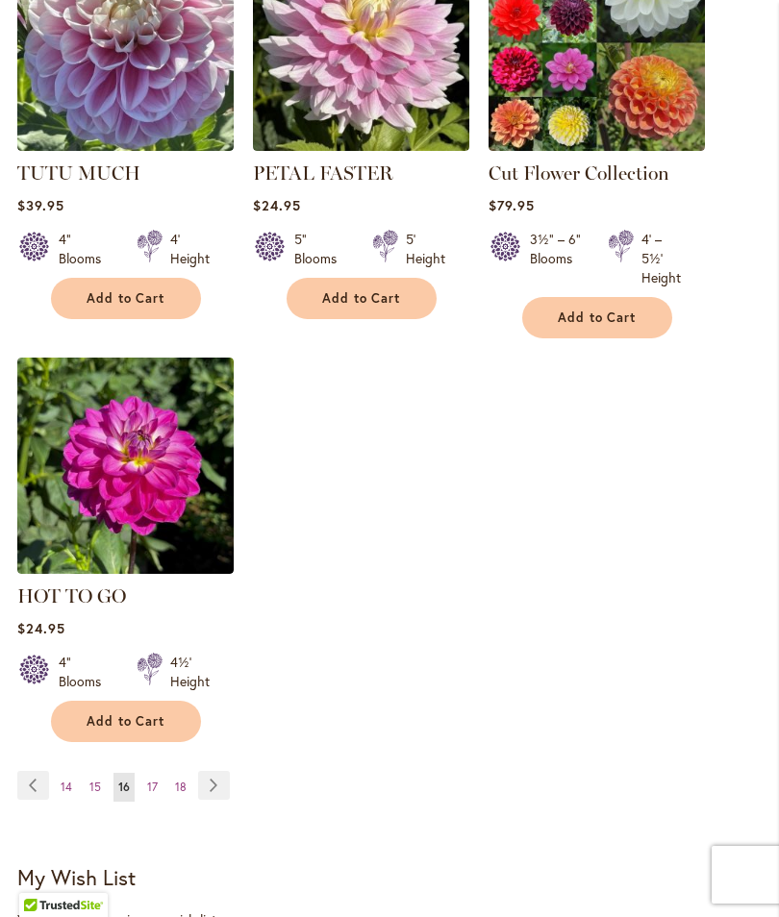
click at [211, 789] on link "Page Next" at bounding box center [214, 785] width 32 height 29
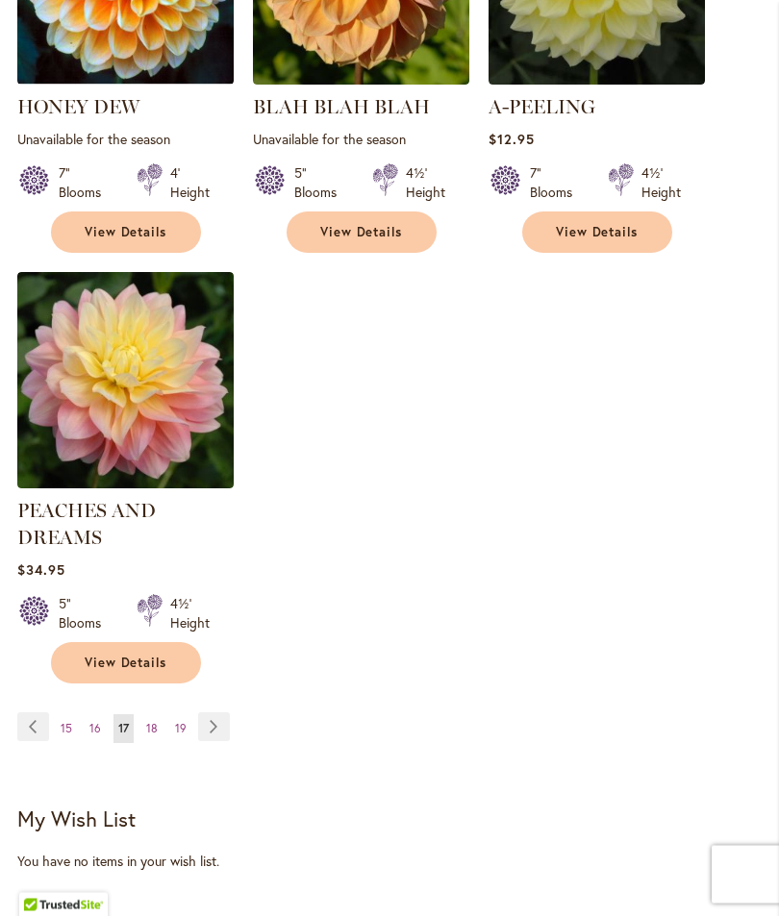
scroll to position [2307, 0]
click at [206, 713] on link "Page Next" at bounding box center [214, 727] width 32 height 29
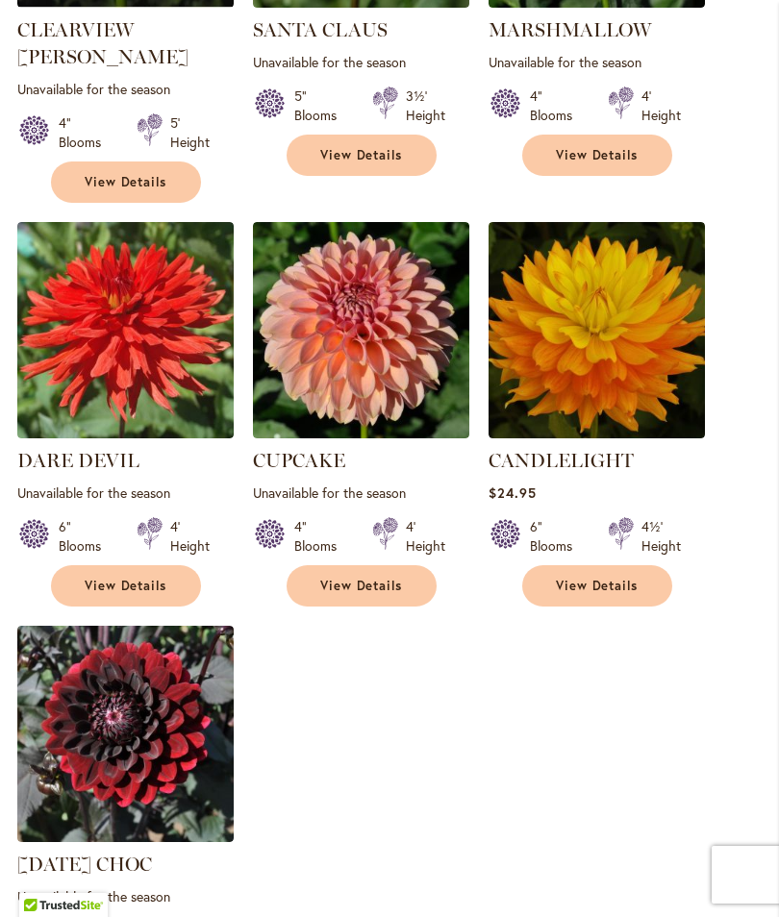
scroll to position [2004, 0]
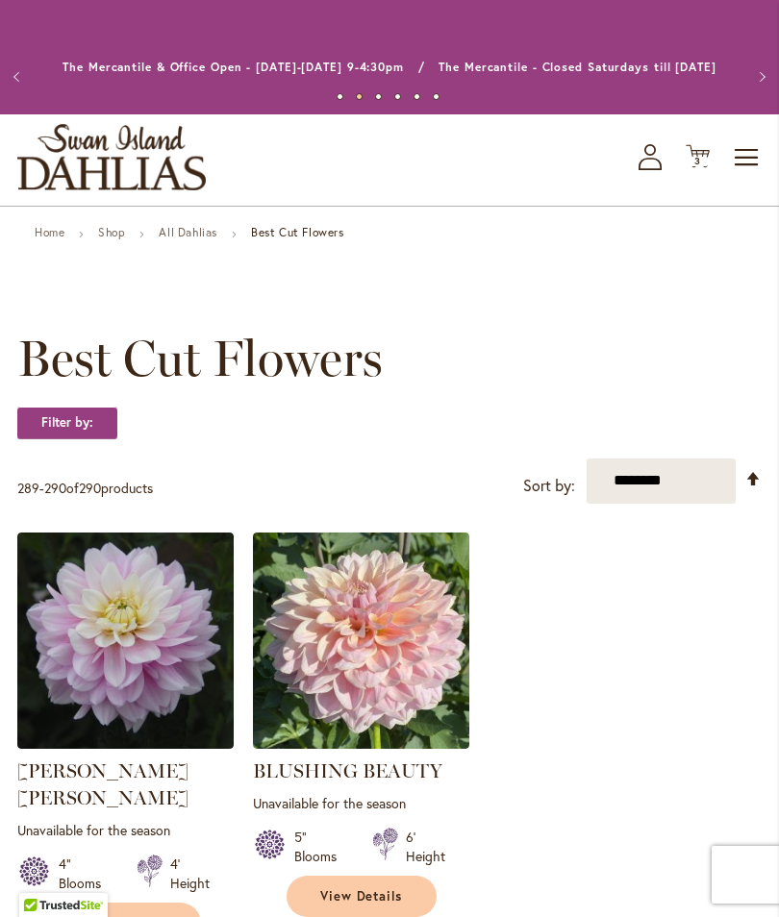
click at [707, 158] on span "3 3 items" at bounding box center [697, 162] width 19 height 10
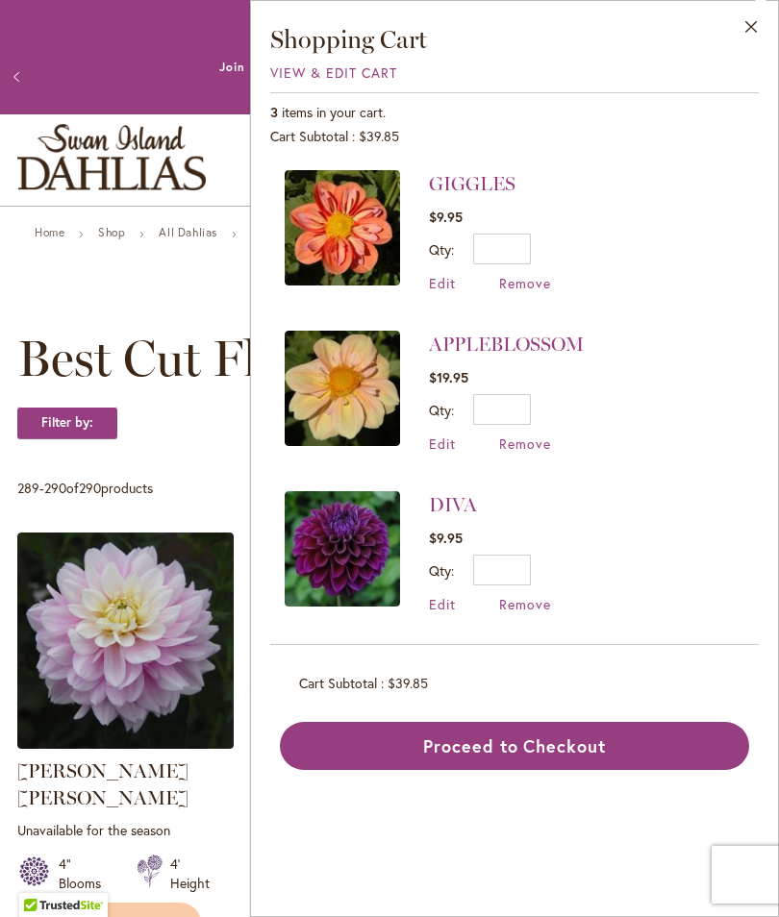
click at [344, 231] on img at bounding box center [342, 227] width 115 height 115
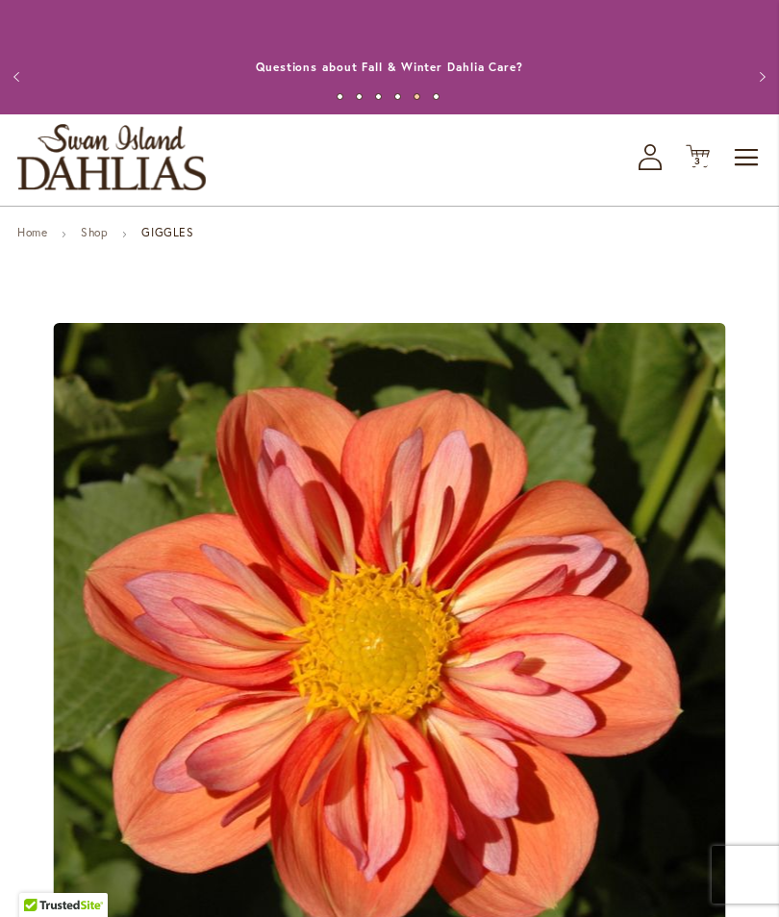
click at [649, 163] on icon "My Account" at bounding box center [649, 157] width 23 height 26
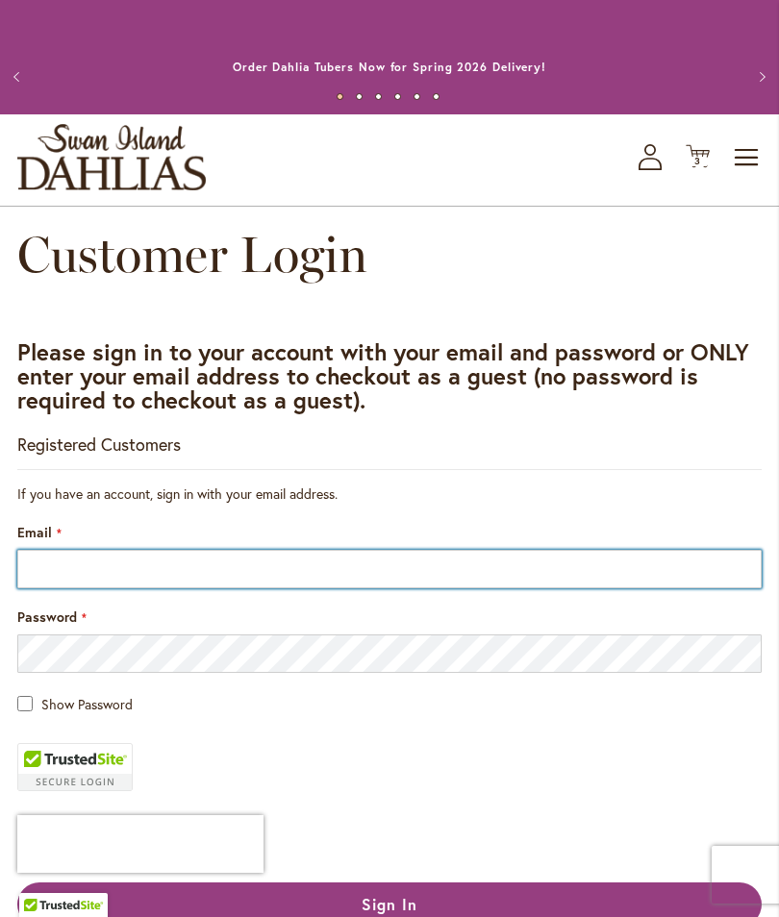
click at [235, 569] on input "Email" at bounding box center [389, 569] width 744 height 38
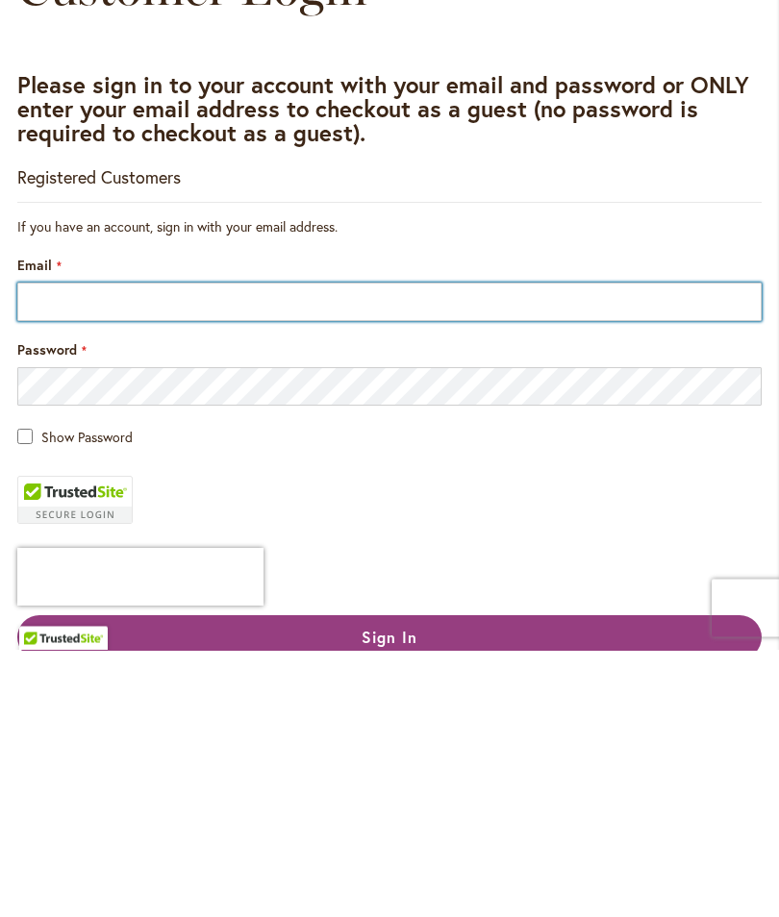
type input "*"
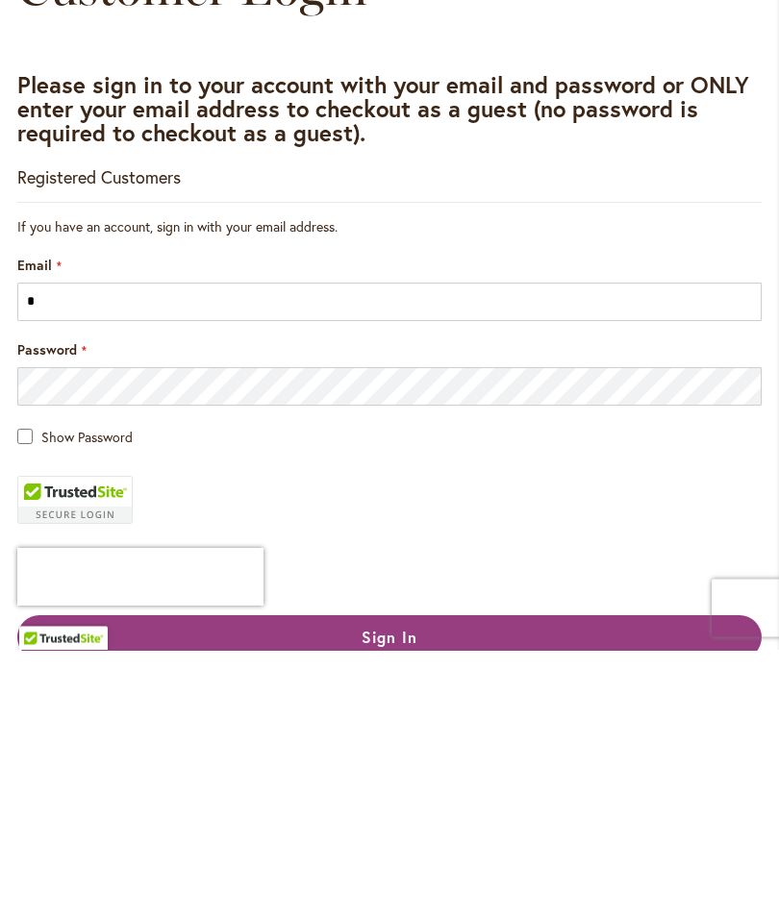
scroll to position [267, 0]
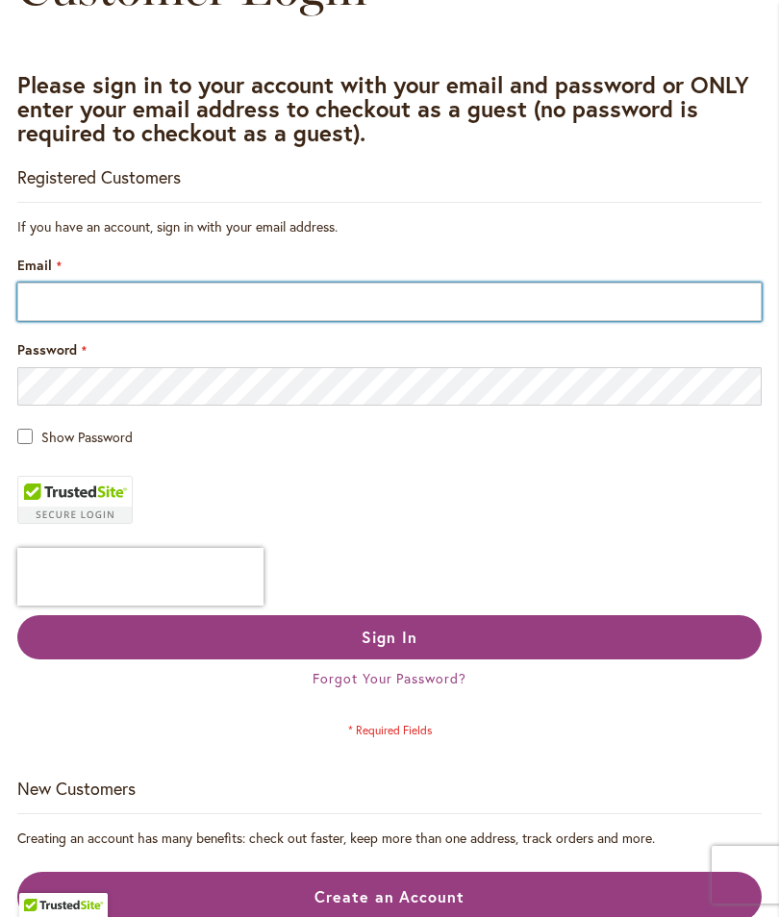
click at [62, 305] on input "Email" at bounding box center [389, 302] width 744 height 38
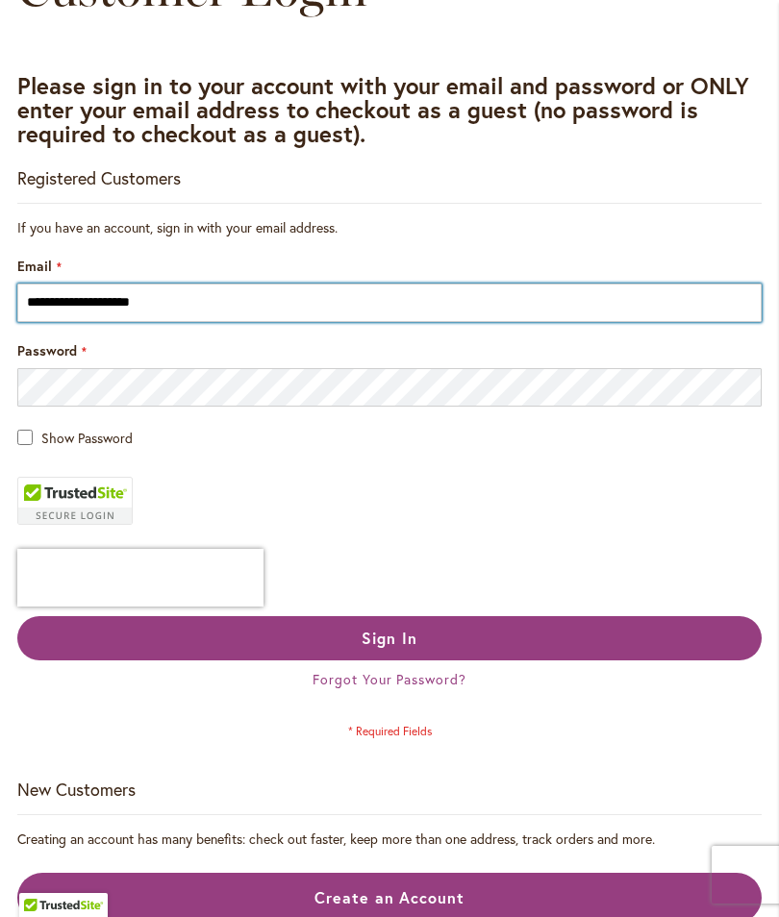
type input "**********"
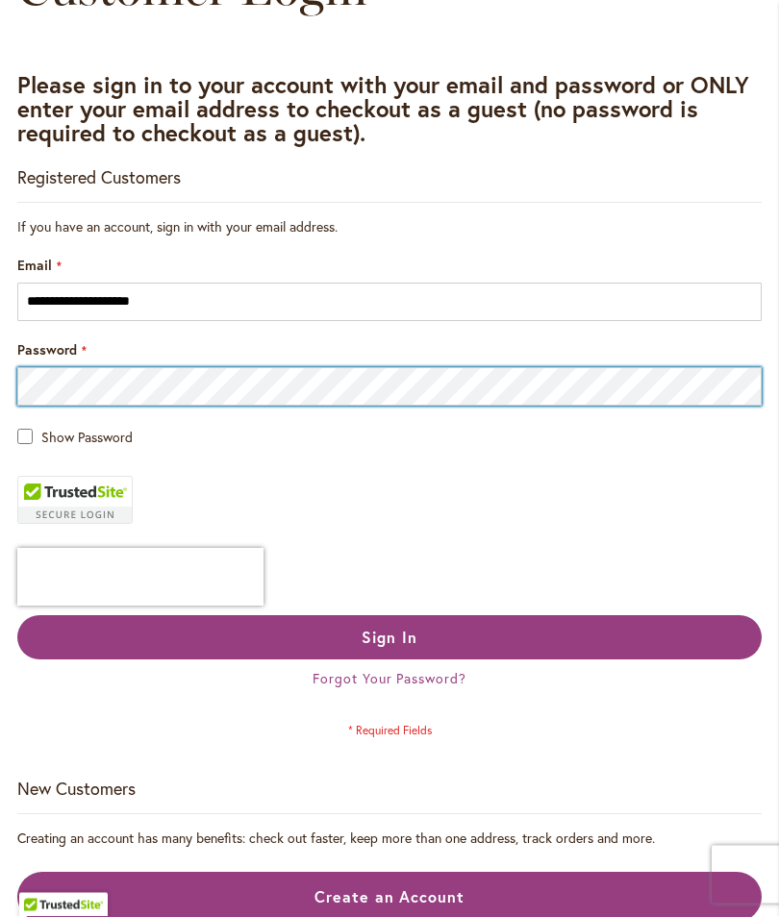
scroll to position [244, 0]
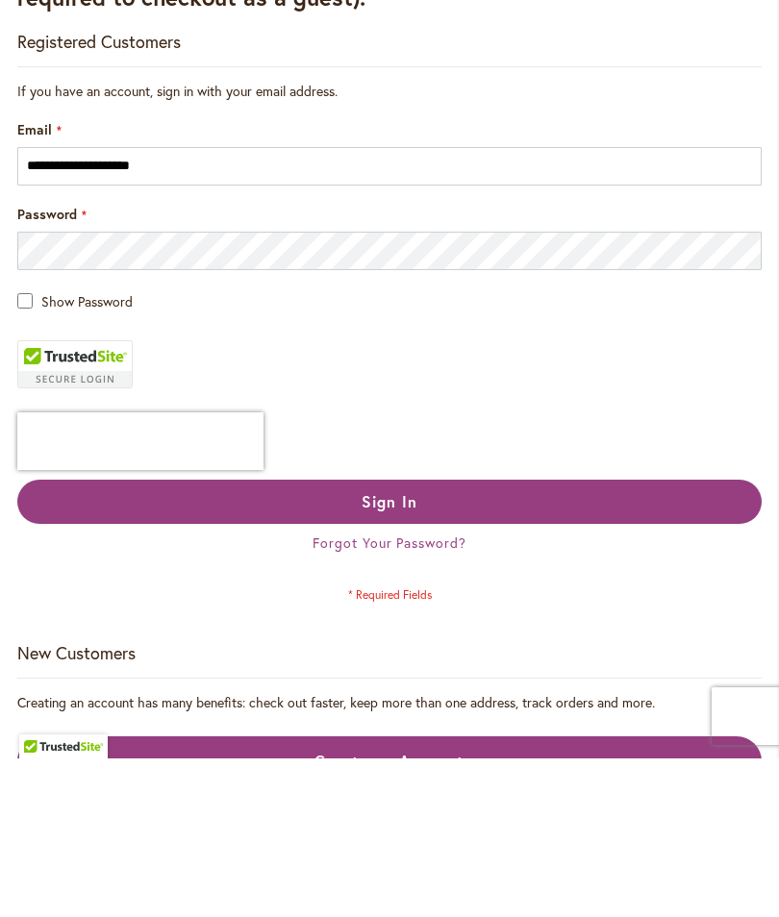
click at [435, 638] on button "Sign In" at bounding box center [389, 660] width 744 height 44
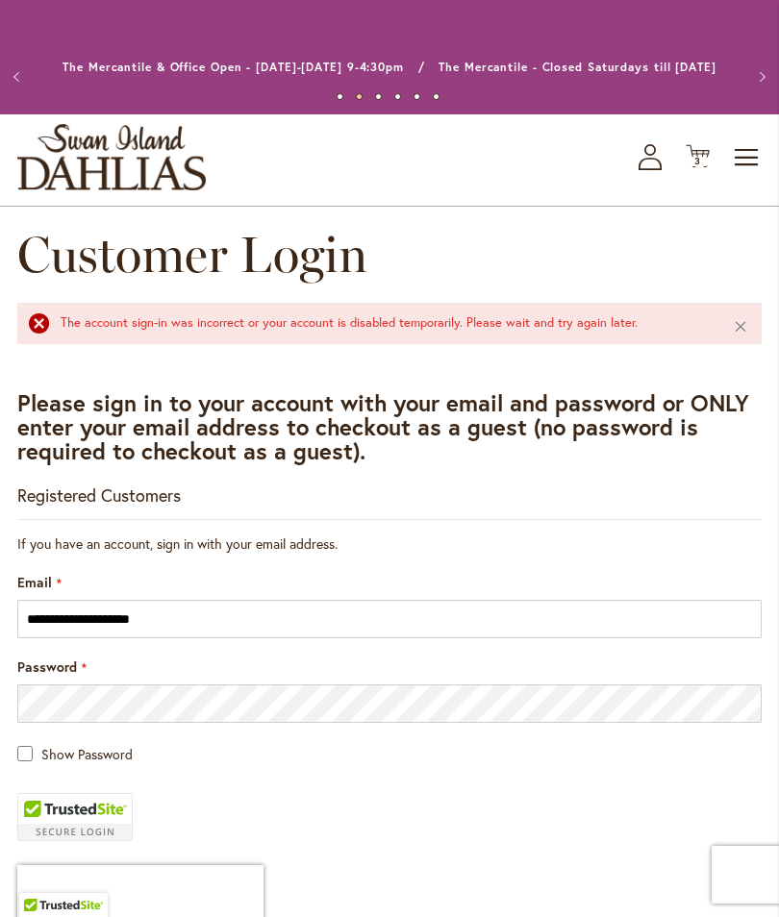
click at [700, 161] on span "3" at bounding box center [697, 161] width 7 height 13
